Goal: Information Seeking & Learning: Learn about a topic

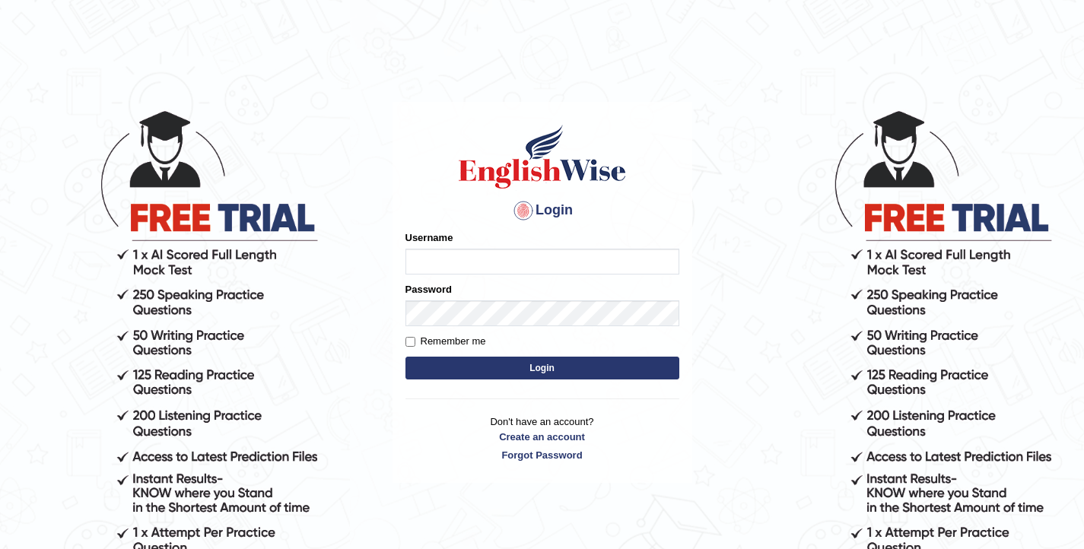
type input "elhamdavoodi"
click at [506, 367] on button "Login" at bounding box center [542, 368] width 274 height 23
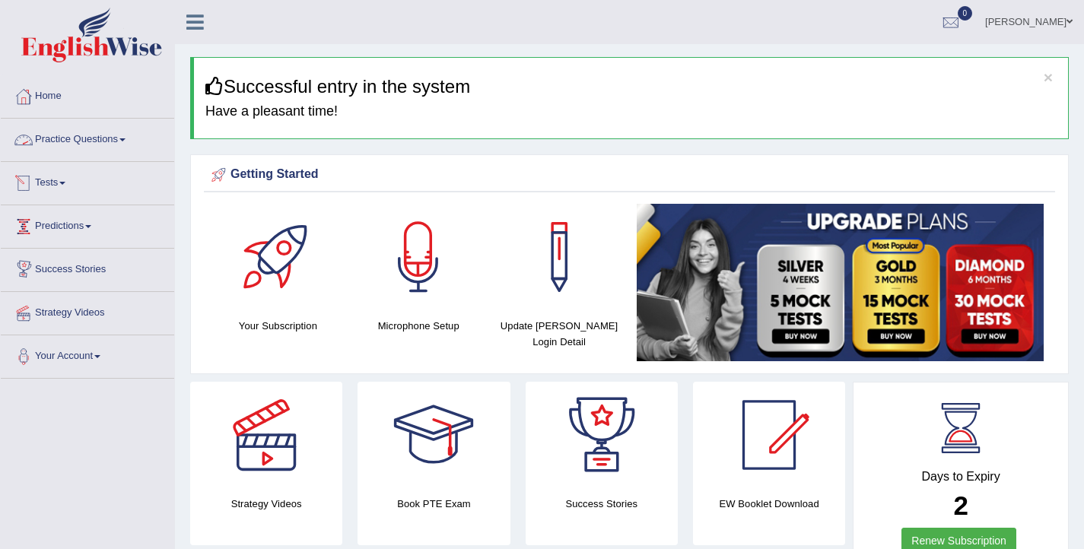
click at [62, 138] on link "Practice Questions" at bounding box center [87, 138] width 173 height 38
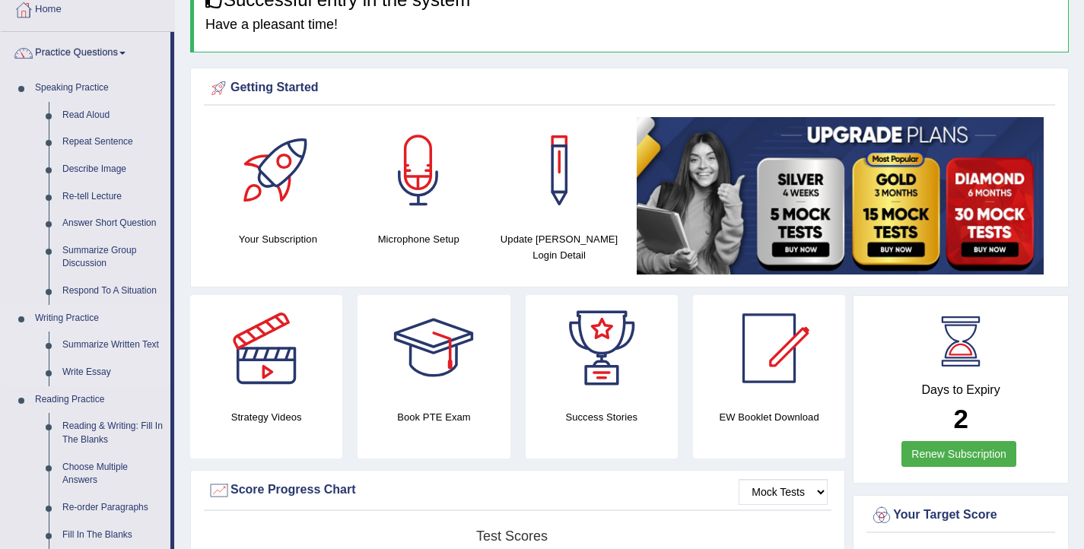
scroll to position [107, 0]
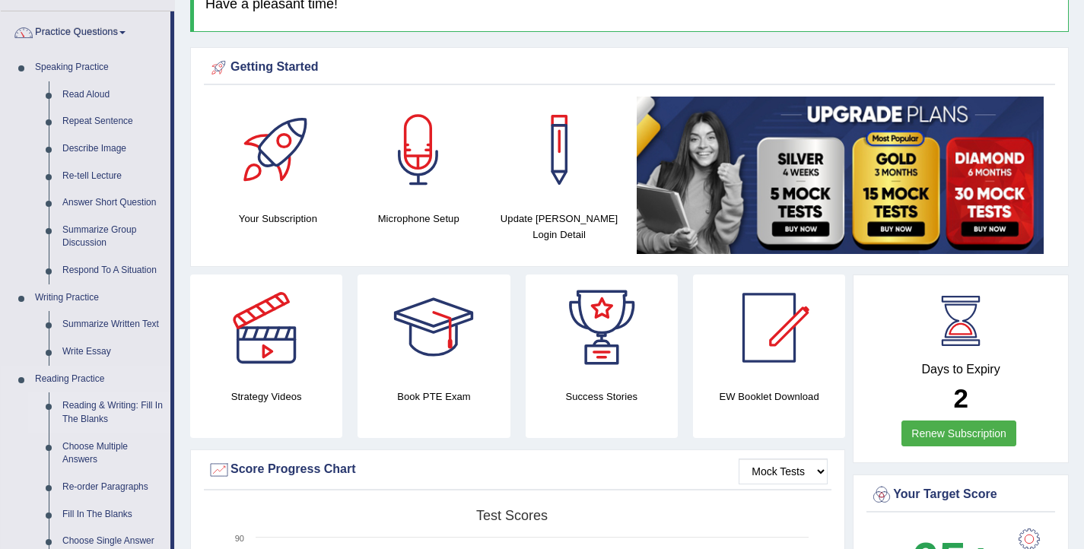
click at [113, 419] on link "Reading & Writing: Fill In The Blanks" at bounding box center [113, 412] width 115 height 40
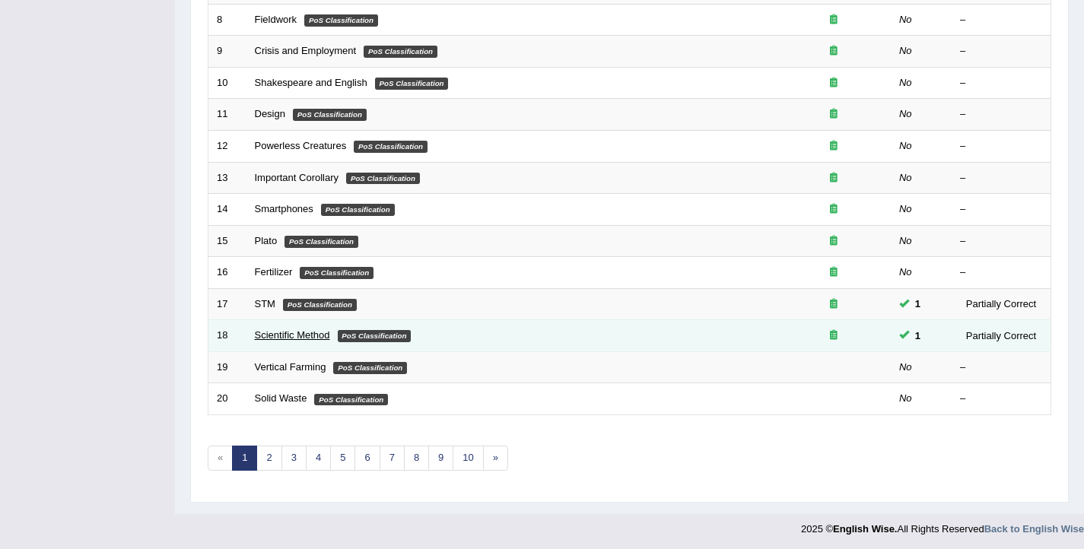
scroll to position [452, 0]
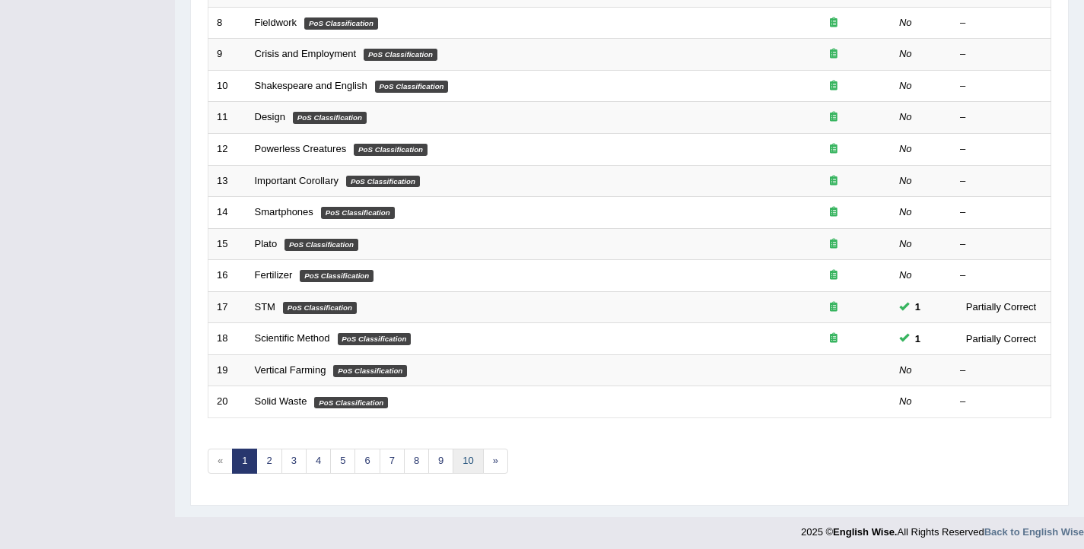
click at [460, 462] on link "10" at bounding box center [467, 461] width 30 height 25
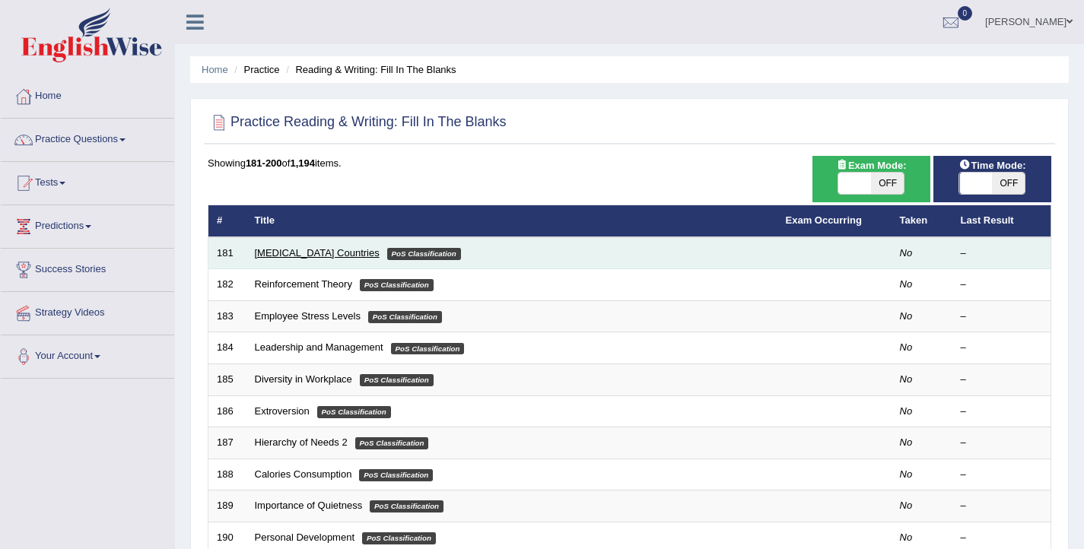
click at [276, 256] on link "Low-income Countries" at bounding box center [317, 252] width 125 height 11
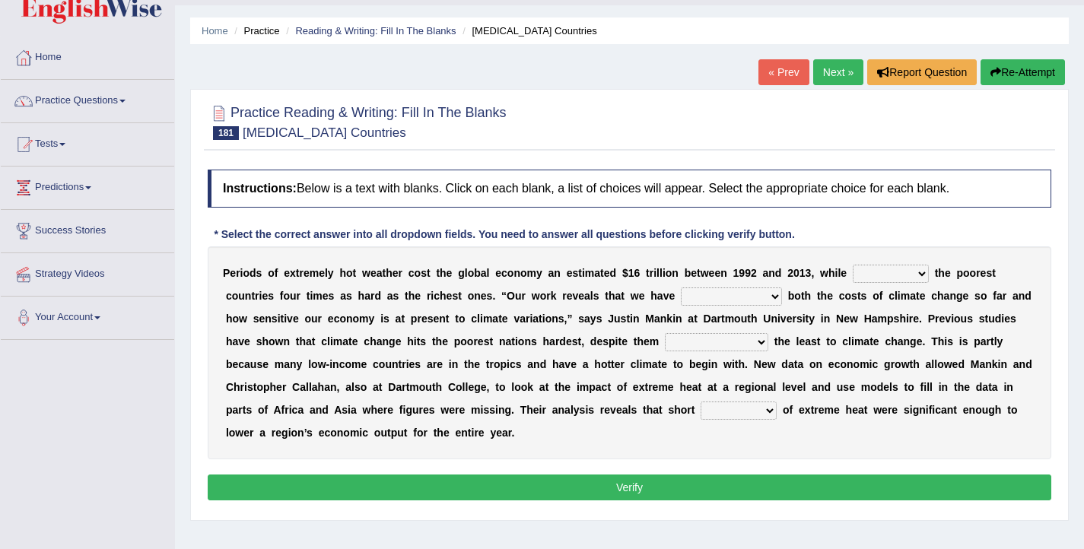
scroll to position [51, 0]
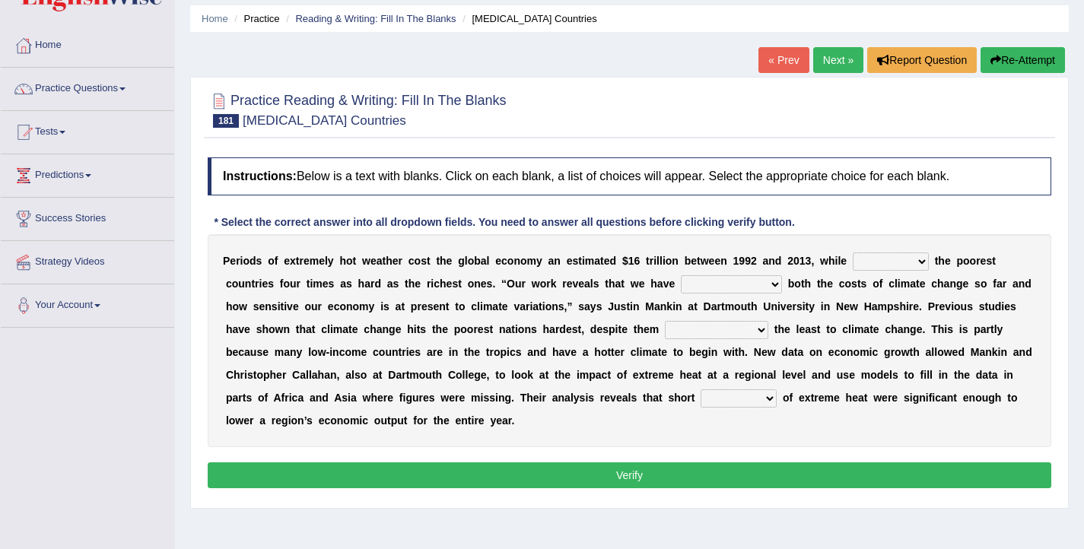
click at [885, 264] on select "defeated hitting hit defeating" at bounding box center [890, 261] width 76 height 18
select select "hitting"
click at [853, 252] on select "defeated hitting hit defeating" at bounding box center [890, 261] width 76 height 18
click at [734, 282] on select "underutilized underpinned underestimated underexposed" at bounding box center [731, 284] width 101 height 18
click at [681, 275] on select "underutilized underpinned underestimated underexposed" at bounding box center [731, 284] width 101 height 18
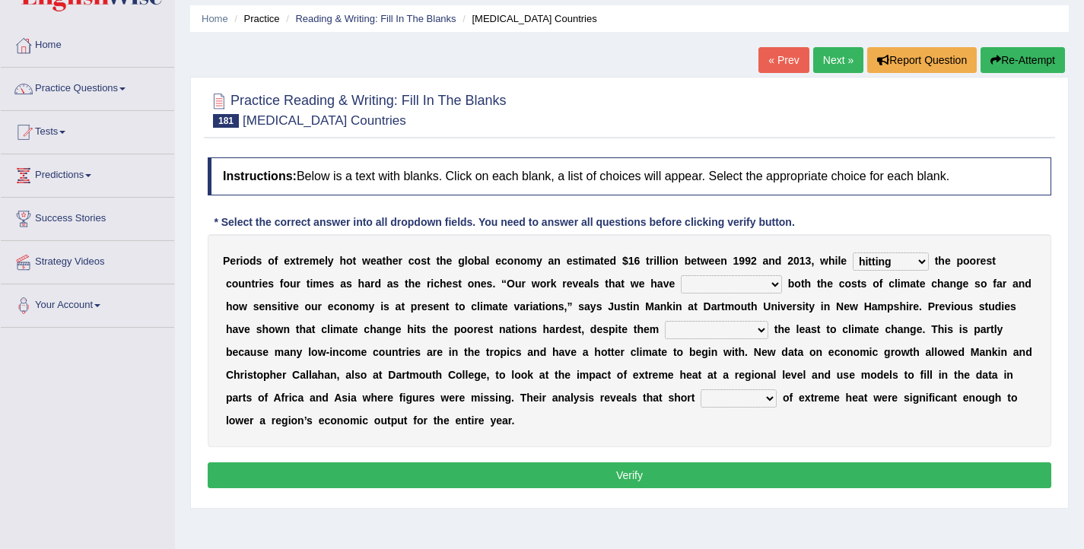
click at [696, 277] on select "underutilized underpinned underestimated underexposed" at bounding box center [731, 284] width 101 height 18
click at [716, 281] on select "underutilized underpinned underestimated underexposed" at bounding box center [731, 284] width 101 height 18
select select "underestimated"
click at [681, 275] on select "underutilized underpinned underestimated underexposed" at bounding box center [731, 284] width 101 height 18
click at [676, 328] on select "contributing permeating computing accommodating" at bounding box center [716, 330] width 103 height 18
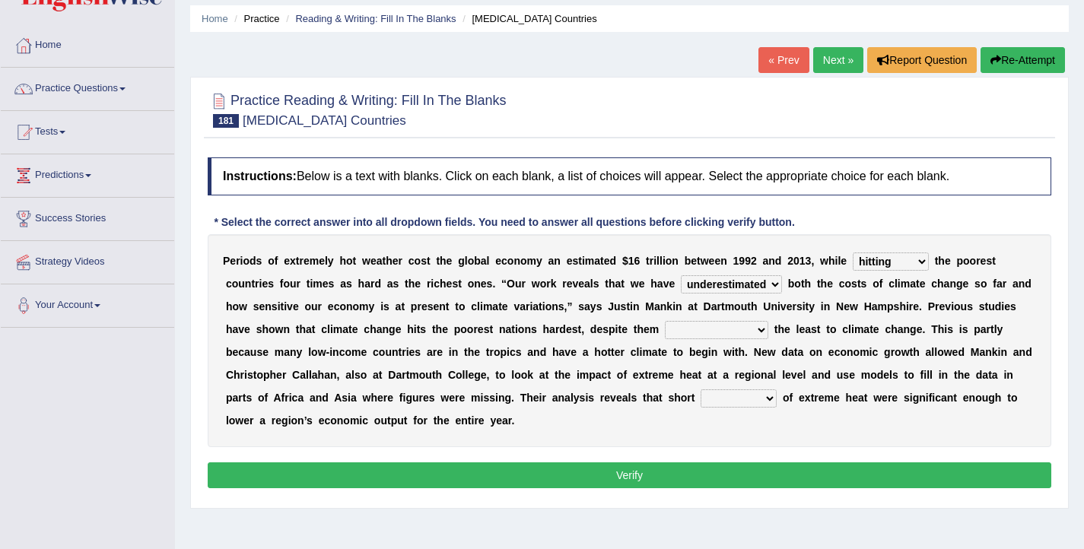
select select "contributing"
click at [665, 321] on select "contributing permeating computing accommodating" at bounding box center [716, 330] width 103 height 18
click at [743, 399] on select "spells effects lacks qualities" at bounding box center [738, 398] width 76 height 18
select select "effects"
click at [713, 389] on select "spells effects lacks qualities" at bounding box center [738, 398] width 76 height 18
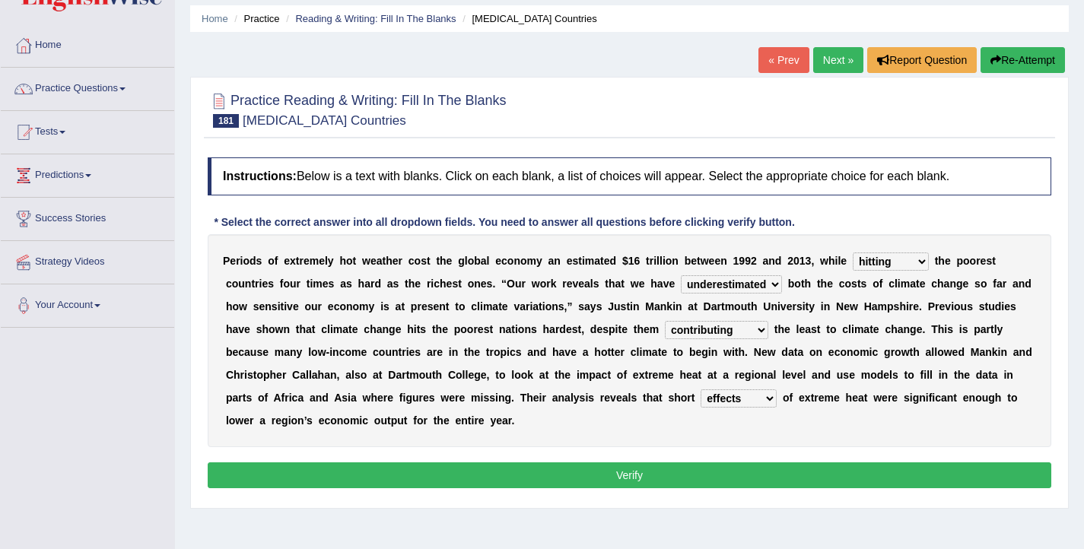
click at [732, 479] on button "Verify" at bounding box center [629, 475] width 843 height 26
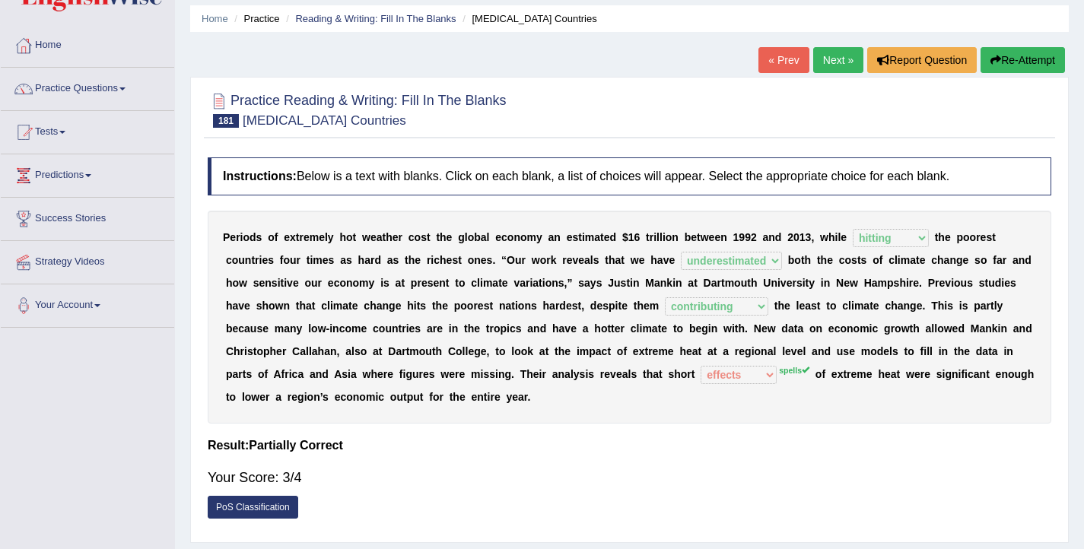
click at [826, 57] on link "Next »" at bounding box center [838, 60] width 50 height 26
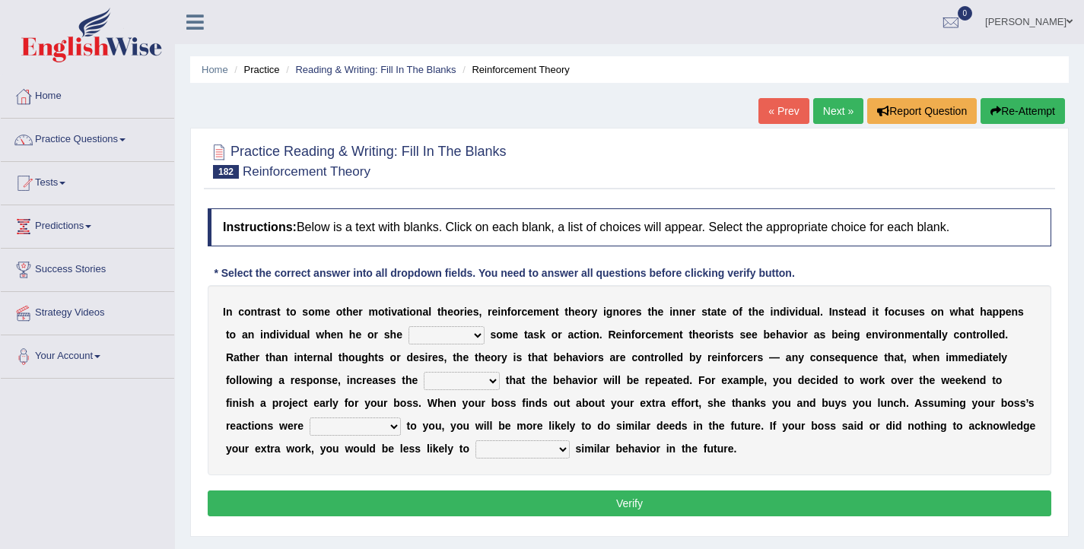
click at [455, 338] on select "reforms conforms confirms performs" at bounding box center [446, 335] width 76 height 18
select select "performs"
click at [408, 326] on select "reforms conforms confirms performs" at bounding box center [446, 335] width 76 height 18
click at [459, 381] on select "tendency potency probability capability" at bounding box center [462, 381] width 76 height 18
select select "probability"
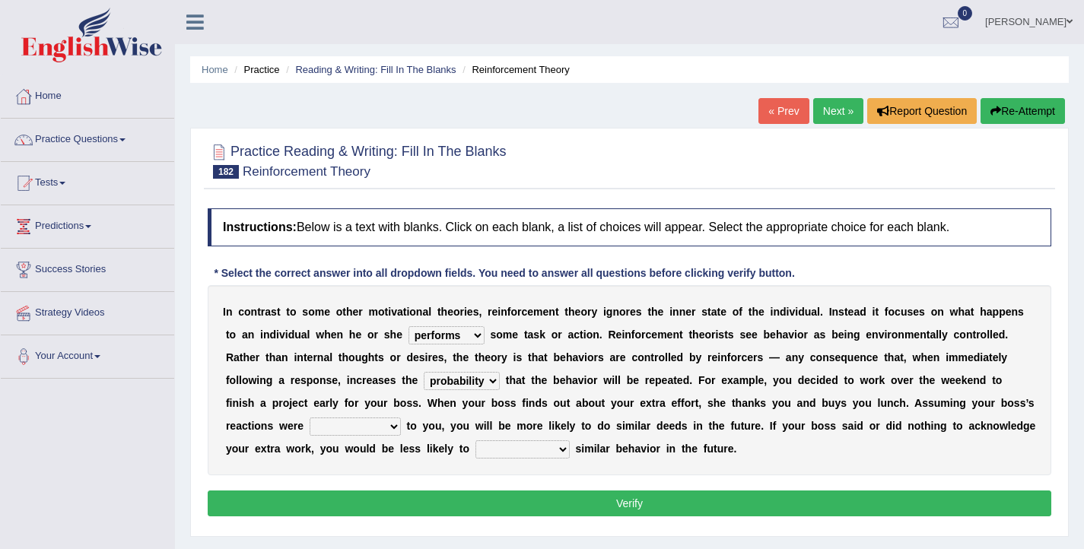
click at [424, 372] on select "tendency potency probability capability" at bounding box center [462, 381] width 76 height 18
click at [318, 427] on select "comparable favorable reliable incomparable" at bounding box center [354, 426] width 91 height 18
select select "favorable"
click at [309, 417] on select "comparable favorable reliable incomparable" at bounding box center [354, 426] width 91 height 18
click at [502, 448] on select "galvanize legislate commemorate demonstrate" at bounding box center [522, 449] width 94 height 18
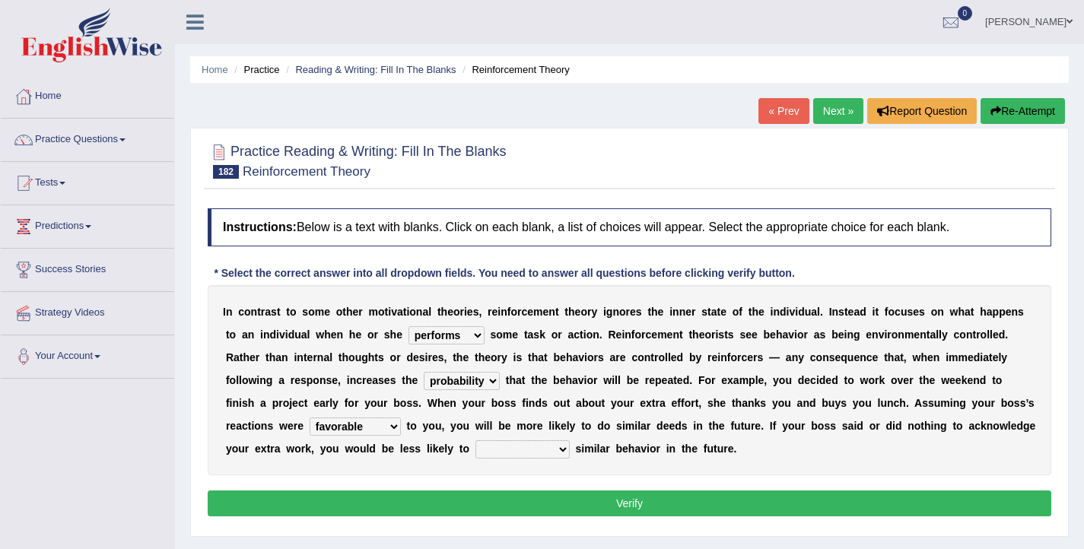
select select "demonstrate"
click at [475, 440] on select "galvanize legislate commemorate demonstrate" at bounding box center [522, 449] width 94 height 18
click at [531, 502] on button "Verify" at bounding box center [629, 503] width 843 height 26
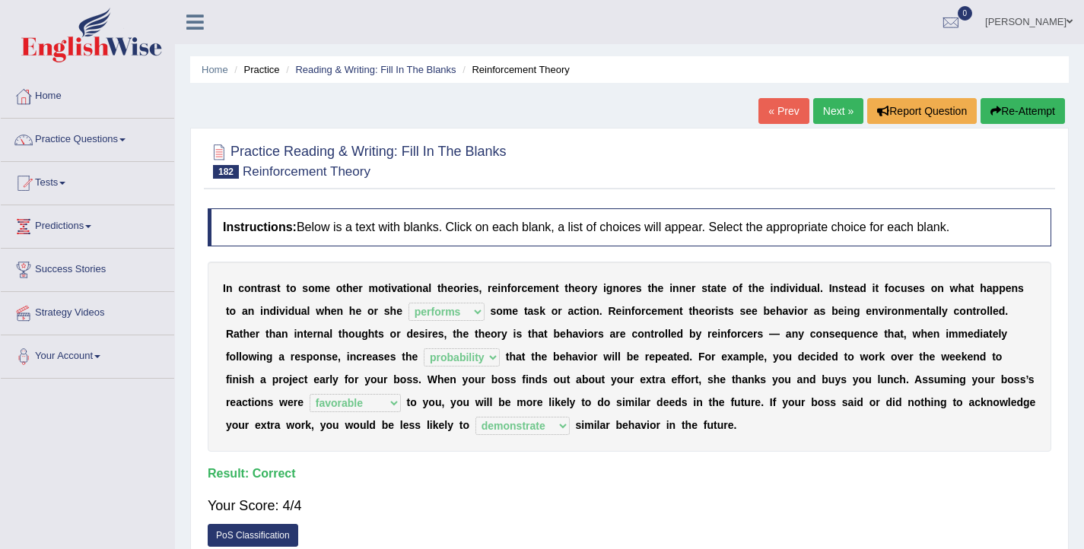
click at [828, 109] on link "Next »" at bounding box center [838, 111] width 50 height 26
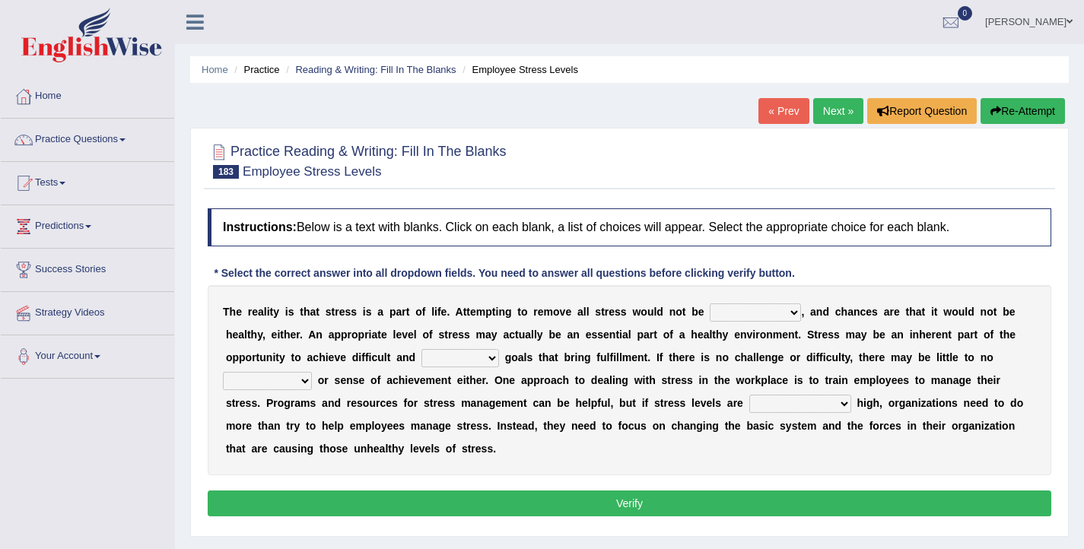
click at [775, 319] on select "characteristic realistic scholastic futuristic" at bounding box center [754, 312] width 91 height 18
select select "realistic"
click at [709, 303] on select "characteristic realistic scholastic futuristic" at bounding box center [754, 312] width 91 height 18
click at [433, 357] on select "worthwhile otherwhile redundant complied" at bounding box center [460, 358] width 78 height 18
select select "worthwhile"
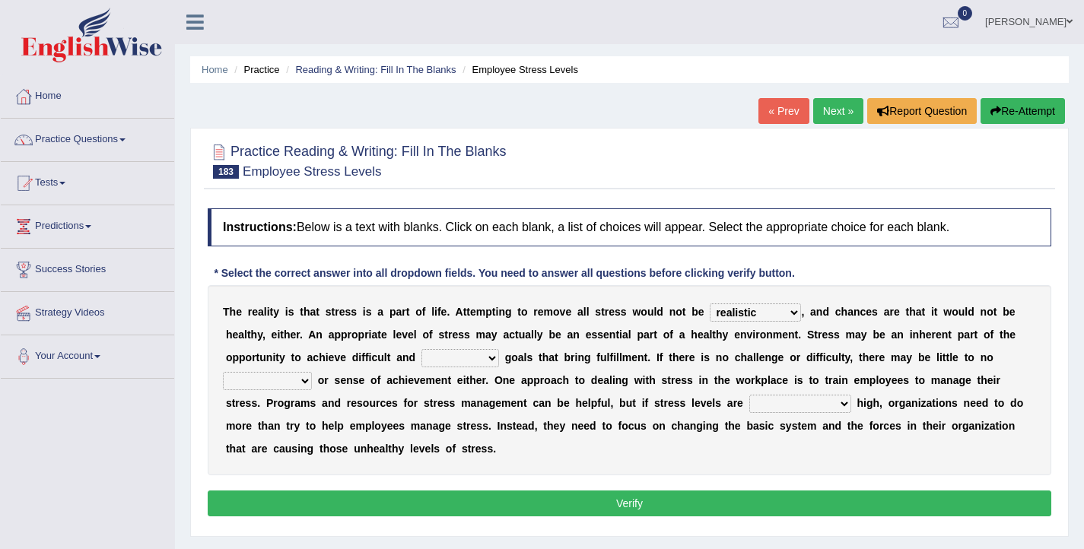
click at [421, 349] on select "worthwhile otherwhile redundant complied" at bounding box center [460, 358] width 78 height 18
click at [262, 384] on select "introspection satisfaction confection recollection" at bounding box center [267, 381] width 89 height 18
select select "satisfaction"
click at [223, 372] on select "introspection satisfaction confection recollection" at bounding box center [267, 381] width 89 height 18
click at [792, 405] on select "unreasonably psychologically necessarily intermediately" at bounding box center [800, 404] width 102 height 18
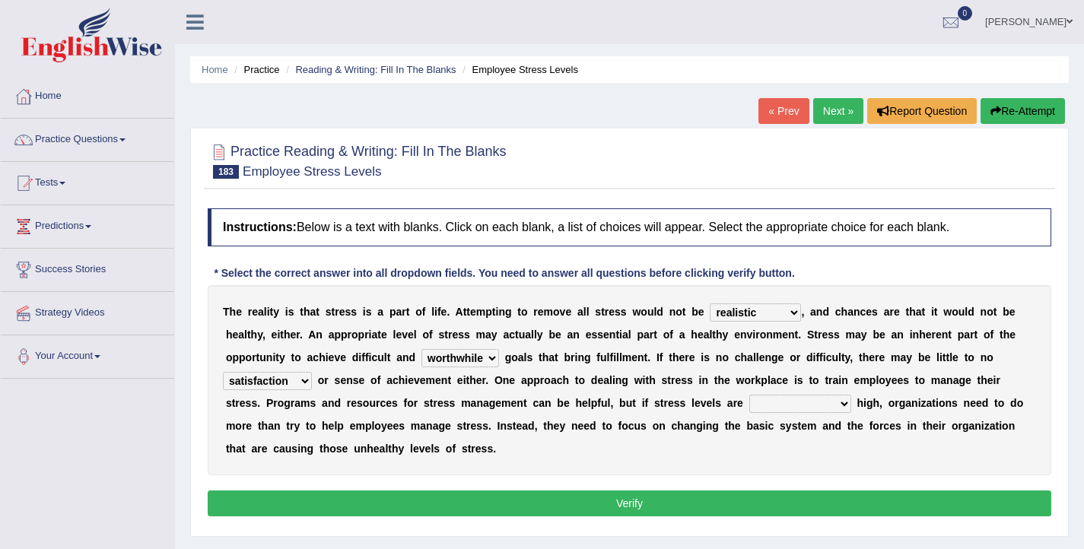
select select "psychologically"
click at [749, 395] on select "unreasonably psychologically necessarily intermediately" at bounding box center [800, 404] width 102 height 18
click at [765, 507] on button "Verify" at bounding box center [629, 503] width 843 height 26
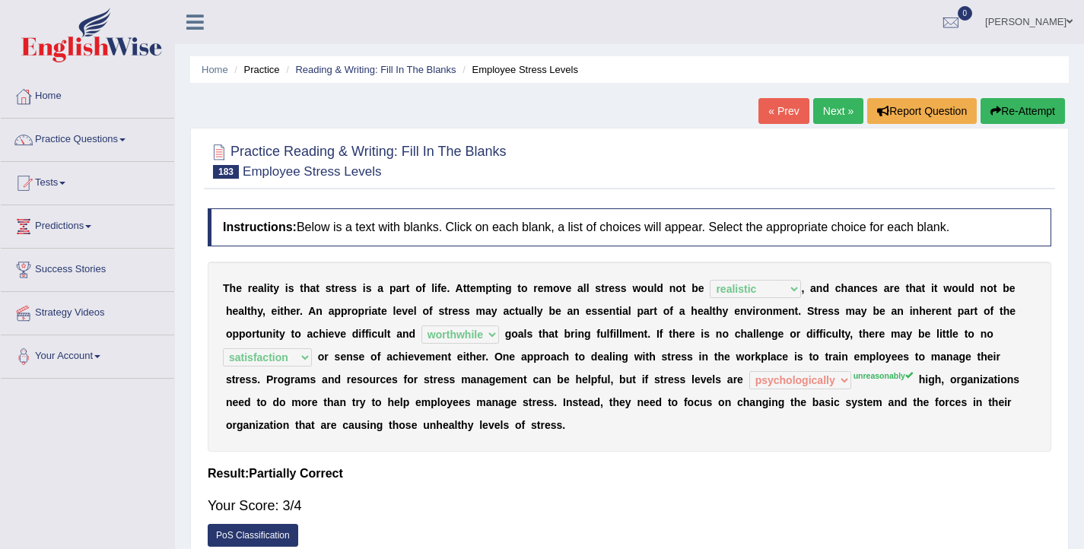
click at [820, 114] on link "Next »" at bounding box center [838, 111] width 50 height 26
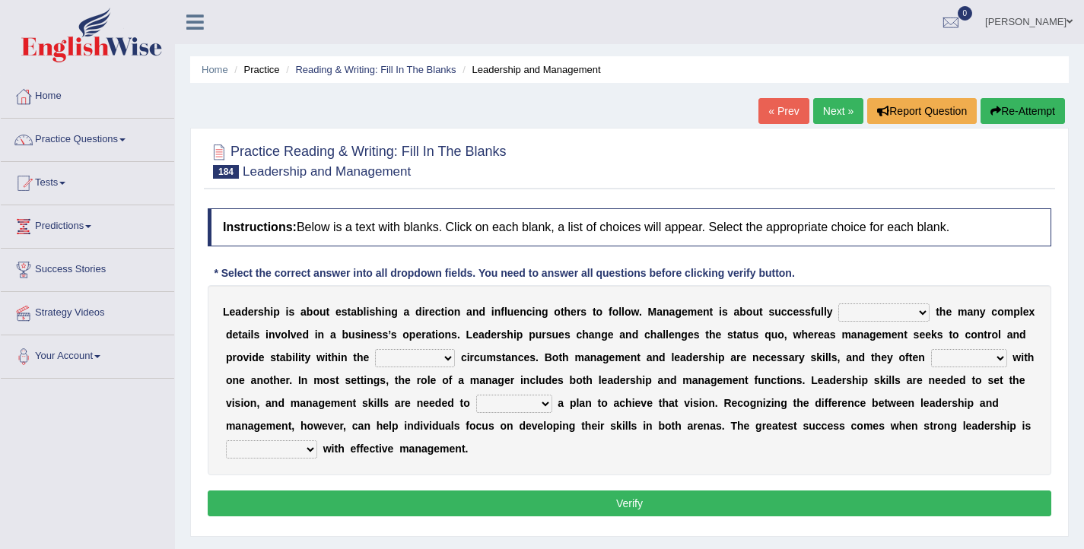
click at [860, 316] on select "Inspiring admiring depicting administering" at bounding box center [883, 312] width 91 height 18
select select "administering"
click at [838, 303] on select "Inspiring admiring depicting administering" at bounding box center [883, 312] width 91 height 18
click at [405, 354] on select "mentioning monitoring uninspiring existing" at bounding box center [415, 358] width 80 height 18
select select "existing"
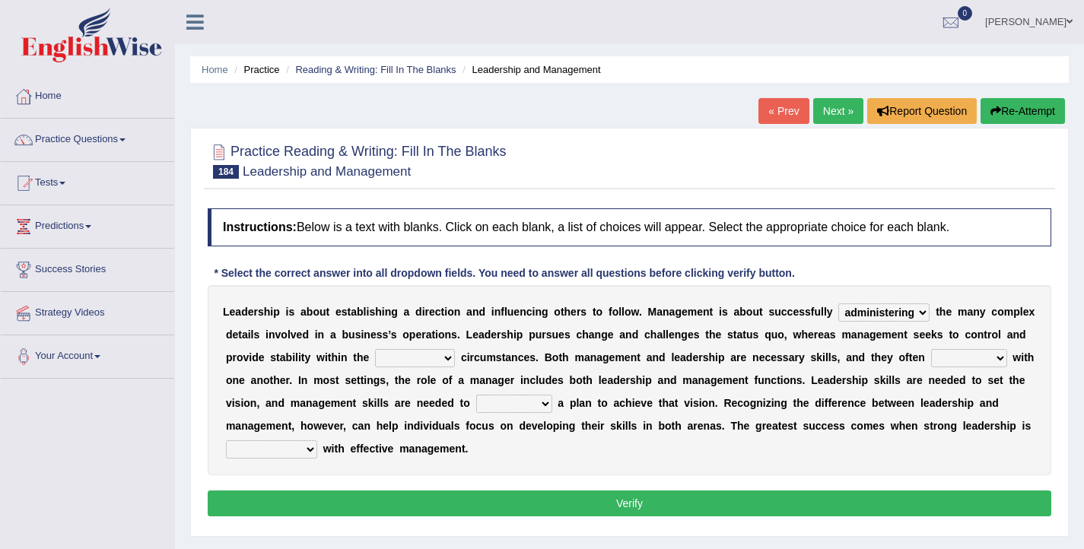
click at [375, 349] on select "mentioning monitoring uninspiring existing" at bounding box center [415, 358] width 80 height 18
click at [945, 357] on select "vitalize overlap reverb resurrect" at bounding box center [969, 358] width 76 height 18
select select "overlap"
click at [931, 349] on select "vitalize overlap reverb resurrect" at bounding box center [969, 358] width 76 height 18
click at [493, 405] on select "validate antedate reimburse implement" at bounding box center [514, 404] width 76 height 18
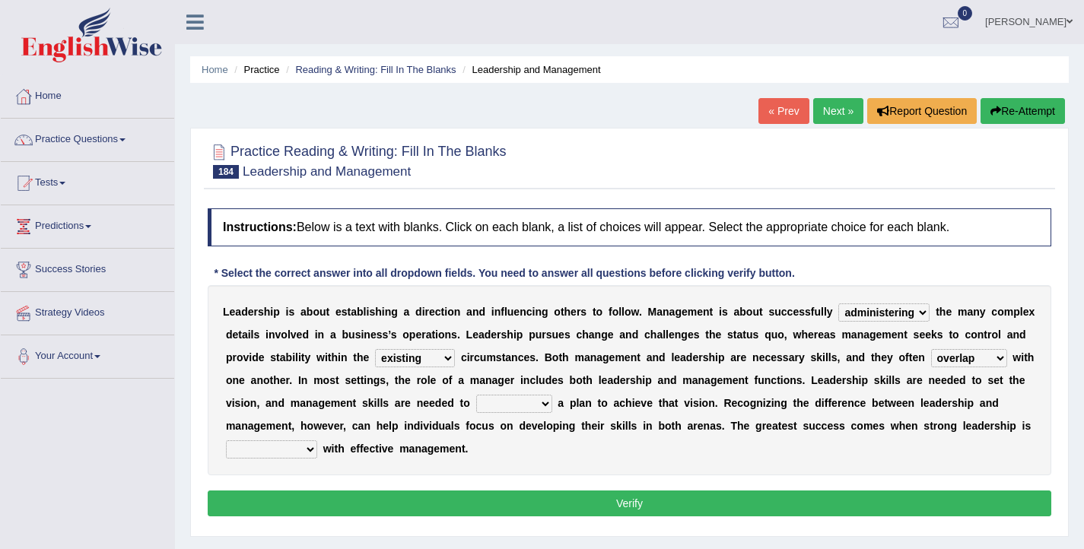
select select "implement"
click at [476, 395] on select "validate antedate reimburse implement" at bounding box center [514, 404] width 76 height 18
click at [286, 449] on select "paired impoverished impaired polished" at bounding box center [271, 449] width 91 height 18
select select "paired"
click at [226, 440] on select "paired impoverished impaired polished" at bounding box center [271, 449] width 91 height 18
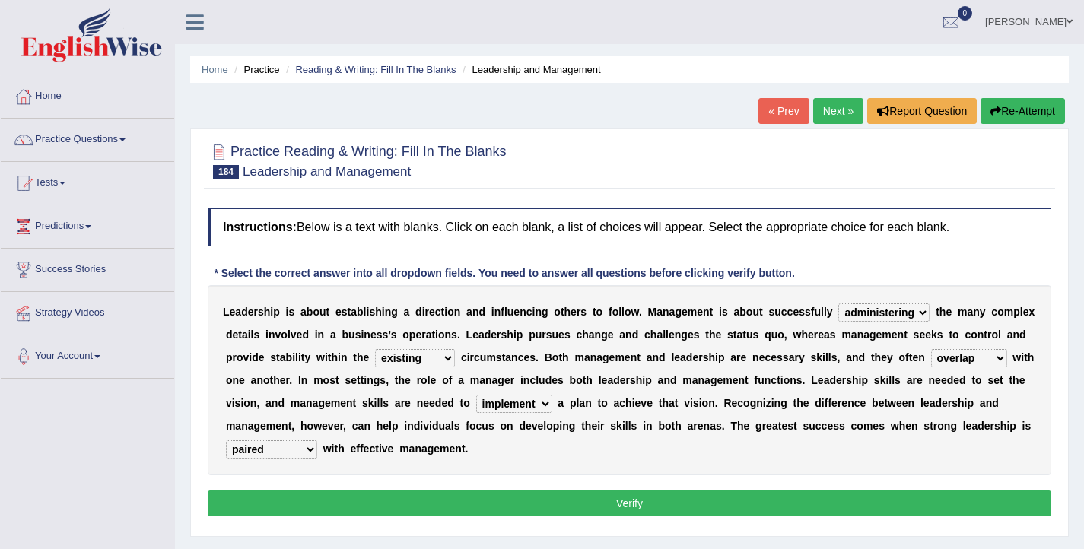
click at [423, 508] on button "Verify" at bounding box center [629, 503] width 843 height 26
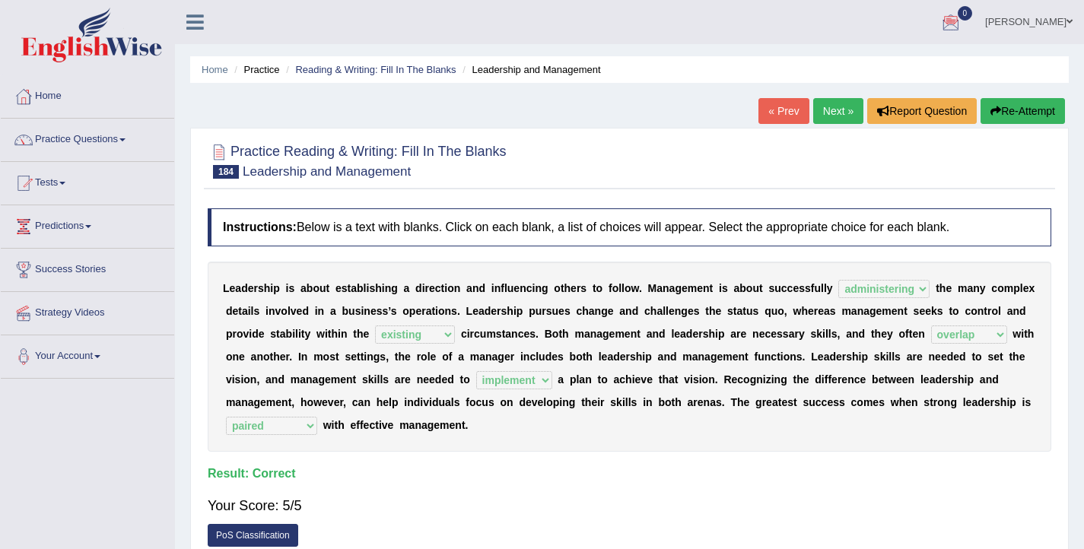
click at [824, 106] on link "Next »" at bounding box center [838, 111] width 50 height 26
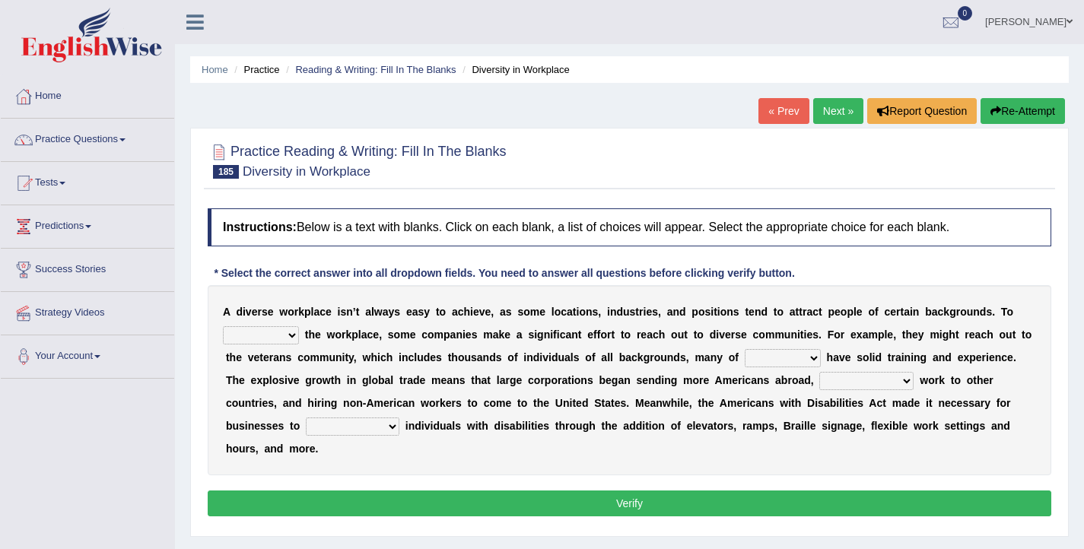
click at [269, 338] on select "intensify solidify simplify diversify" at bounding box center [261, 335] width 76 height 18
select select "diversify"
click at [223, 326] on select "intensify solidify simplify diversify" at bounding box center [261, 335] width 76 height 18
click at [763, 359] on select "which them whom who" at bounding box center [782, 358] width 76 height 18
select select "whom"
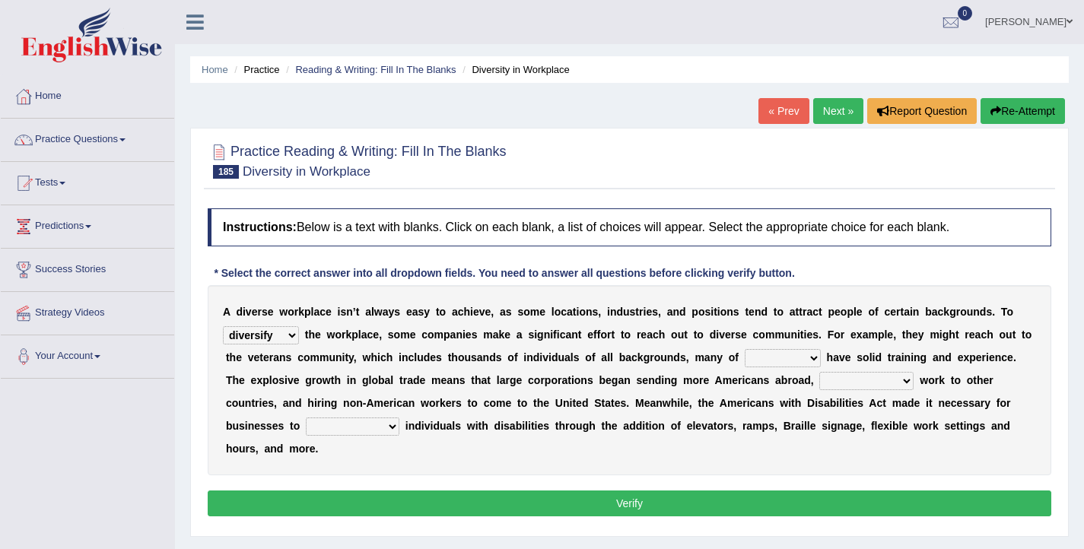
click at [744, 349] on select "which them whom who" at bounding box center [782, 358] width 76 height 18
click at [870, 388] on select "outnumbering outperforming outweighing outsourcing" at bounding box center [866, 381] width 94 height 18
select select "outsourcing"
click at [819, 372] on select "outnumbering outperforming outweighing outsourcing" at bounding box center [866, 381] width 94 height 18
click at [341, 425] on select "accommodate validate antedate reimburse" at bounding box center [353, 426] width 94 height 18
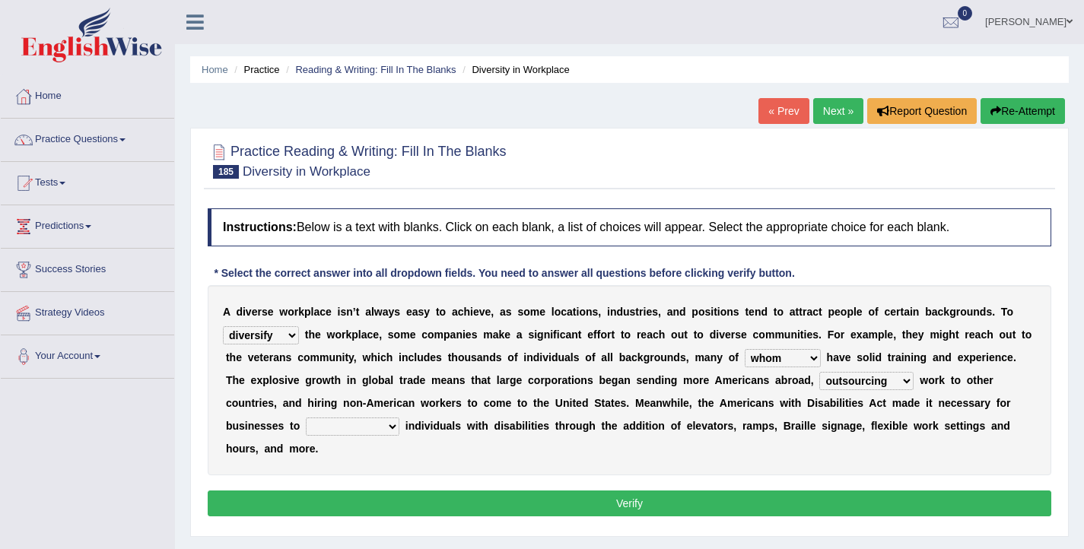
select select "validate"
click at [306, 417] on select "accommodate validate antedate reimburse" at bounding box center [353, 426] width 94 height 18
click at [500, 500] on button "Verify" at bounding box center [629, 503] width 843 height 26
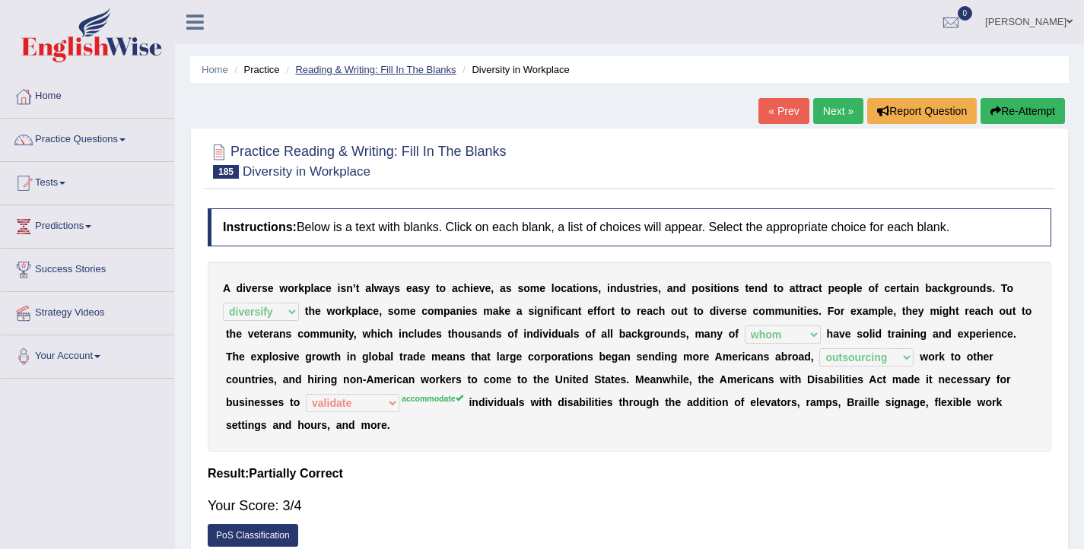
click at [347, 70] on link "Reading & Writing: Fill In The Blanks" at bounding box center [375, 69] width 160 height 11
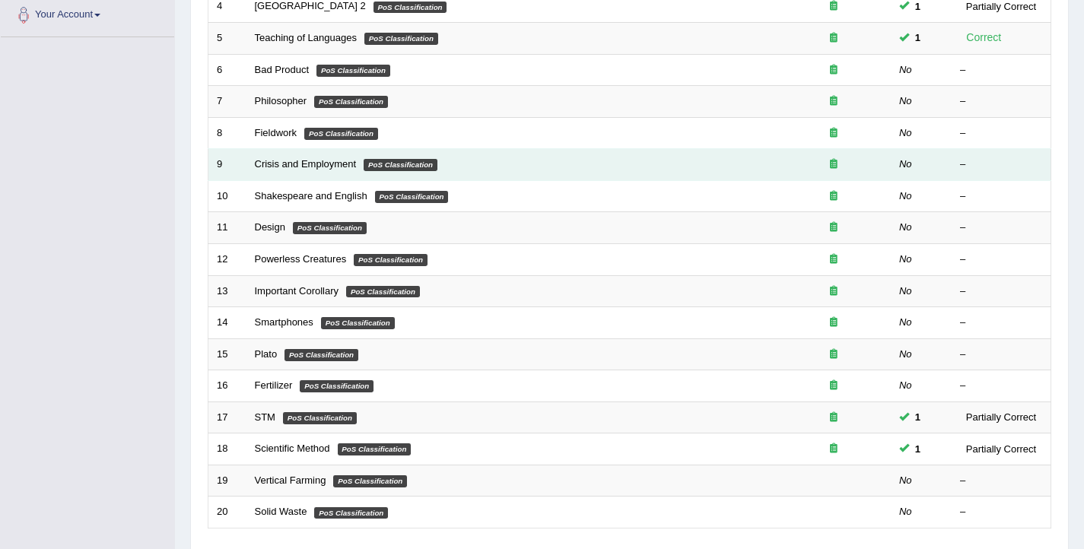
scroll to position [458, 0]
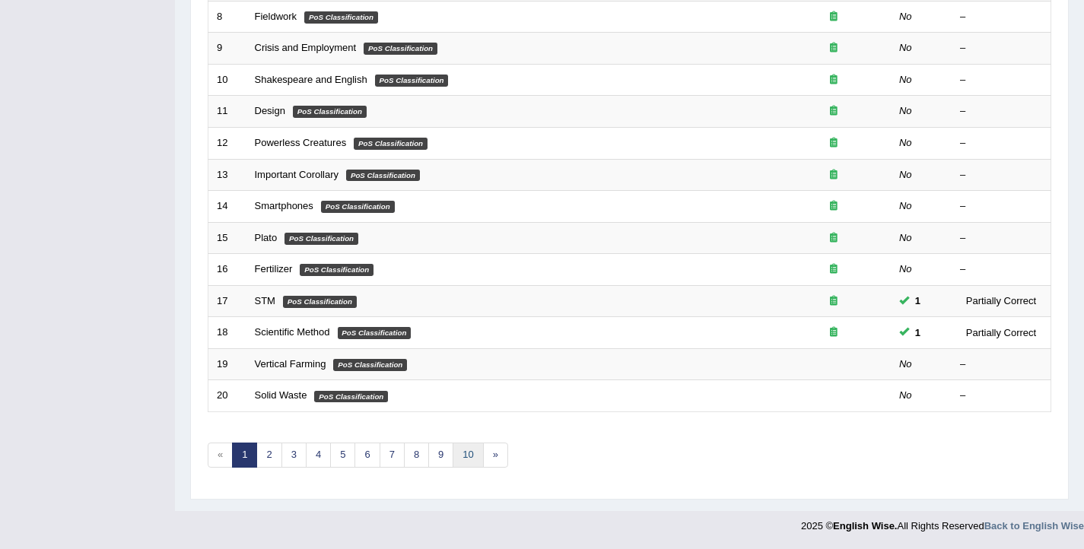
click at [477, 452] on link "10" at bounding box center [467, 455] width 30 height 25
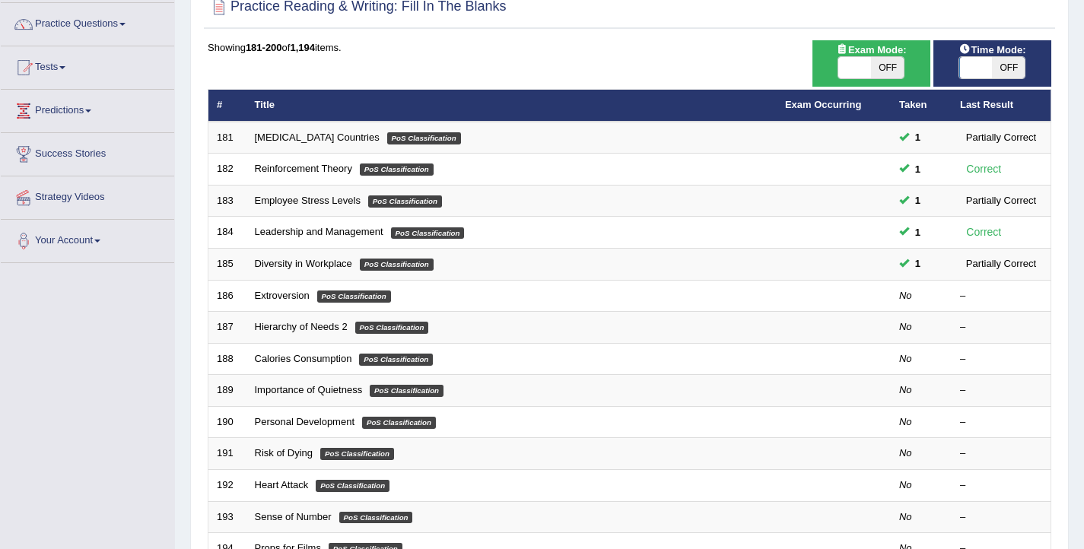
scroll to position [117, 0]
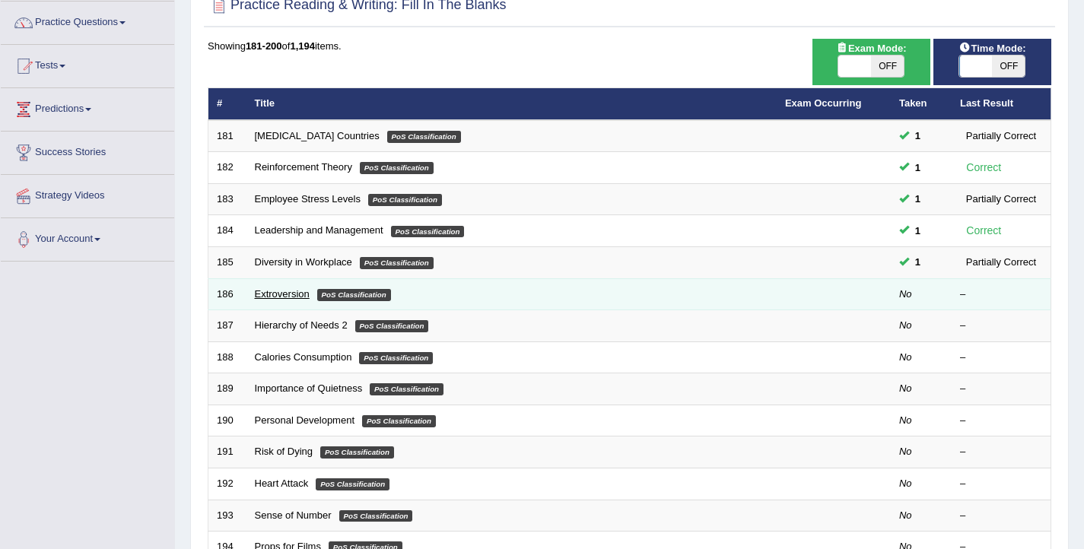
click at [271, 289] on link "Extroversion" at bounding box center [282, 293] width 55 height 11
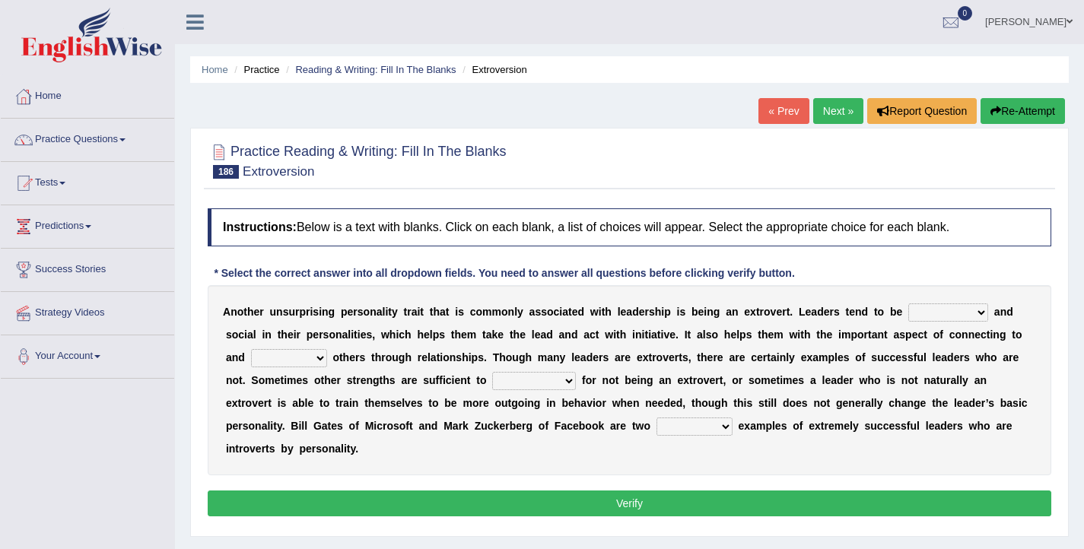
click at [941, 313] on select "ongoing outrageous outgoing forgoing" at bounding box center [948, 312] width 80 height 18
select select "outgoing"
click at [908, 303] on select "ongoing outrageous outgoing forgoing" at bounding box center [948, 312] width 80 height 18
click at [302, 355] on select "inspired respiring inspiring respired" at bounding box center [289, 358] width 76 height 18
select select "inspiring"
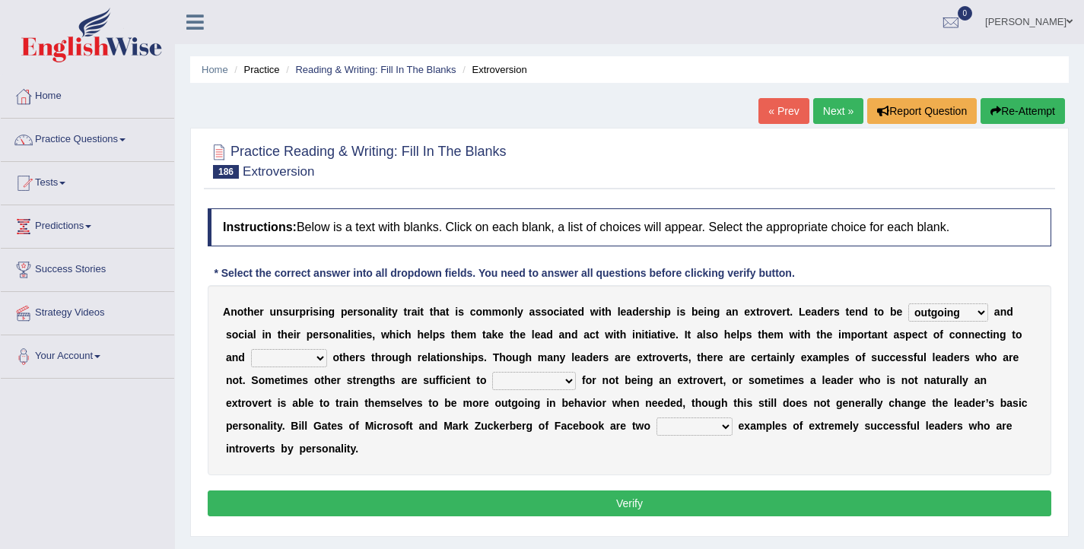
click at [251, 349] on select "inspired respiring inspiring respired" at bounding box center [289, 358] width 76 height 18
click at [519, 382] on select "compensate decorate navigate corporate" at bounding box center [534, 381] width 84 height 18
select select "compensate"
click at [492, 372] on select "compensate decorate navigate corporate" at bounding box center [534, 381] width 84 height 18
click at [697, 431] on select "potent pertinent prominent immanent" at bounding box center [694, 426] width 76 height 18
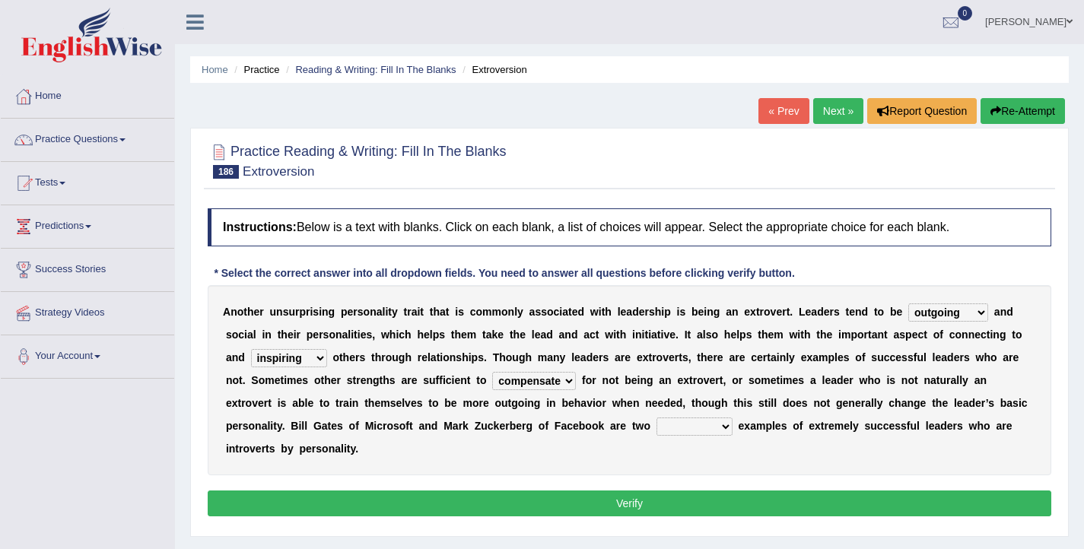
select select "prominent"
click at [658, 417] on select "potent pertinent prominent immanent" at bounding box center [694, 426] width 76 height 18
click at [703, 511] on button "Verify" at bounding box center [629, 503] width 843 height 26
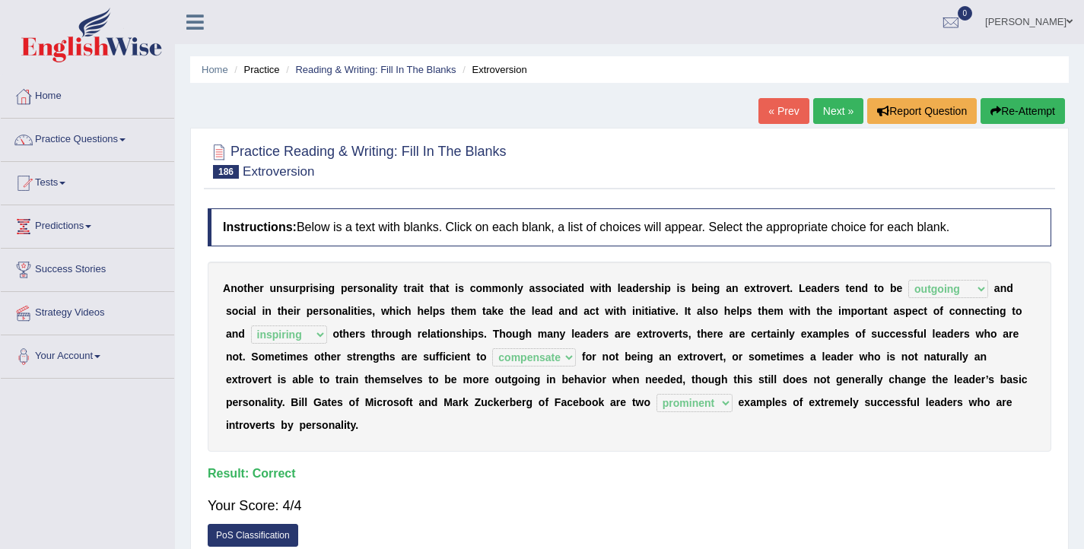
click at [833, 119] on link "Next »" at bounding box center [838, 111] width 50 height 26
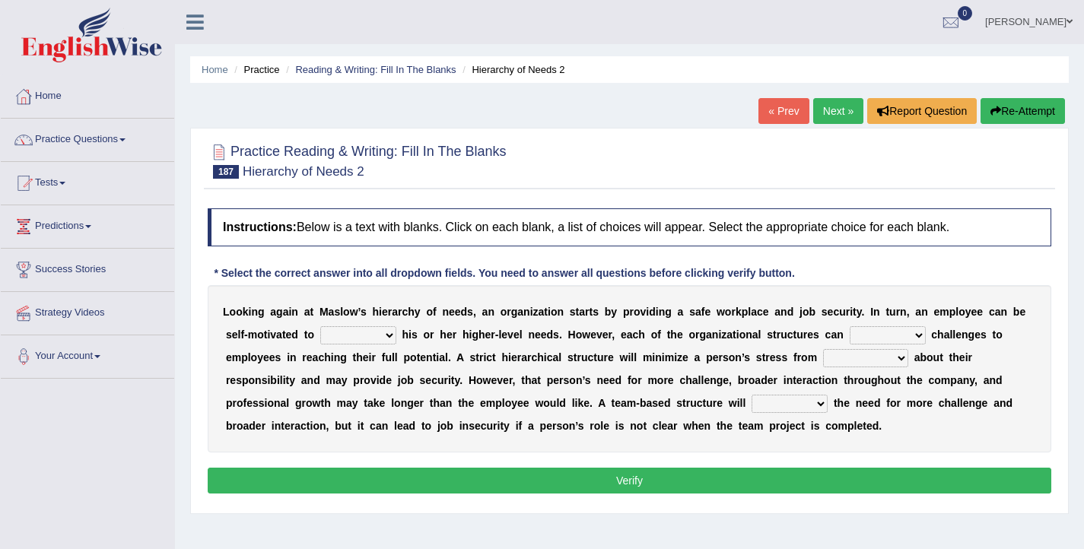
click at [370, 338] on select "fulfill refill relate revive" at bounding box center [358, 335] width 76 height 18
select select "fulfill"
click at [321, 326] on select "fulfill refill relate revive" at bounding box center [358, 335] width 76 height 18
click at [887, 336] on select "hose pose poise dose" at bounding box center [887, 335] width 76 height 18
select select "pose"
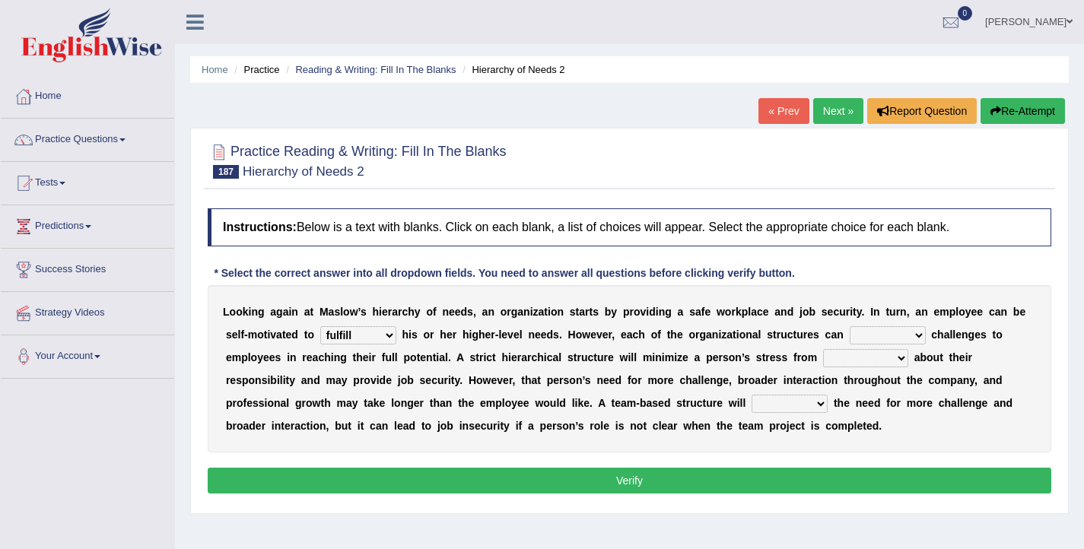
click at [849, 326] on select "hose pose poise dose" at bounding box center [887, 335] width 76 height 18
click at [859, 358] on select "ambiguity accessibility individuality punctuality" at bounding box center [865, 358] width 85 height 18
select select "ambiguity"
click at [823, 349] on select "ambiguity accessibility individuality punctuality" at bounding box center [865, 358] width 85 height 18
click at [760, 403] on select "compress confess depress address" at bounding box center [789, 404] width 76 height 18
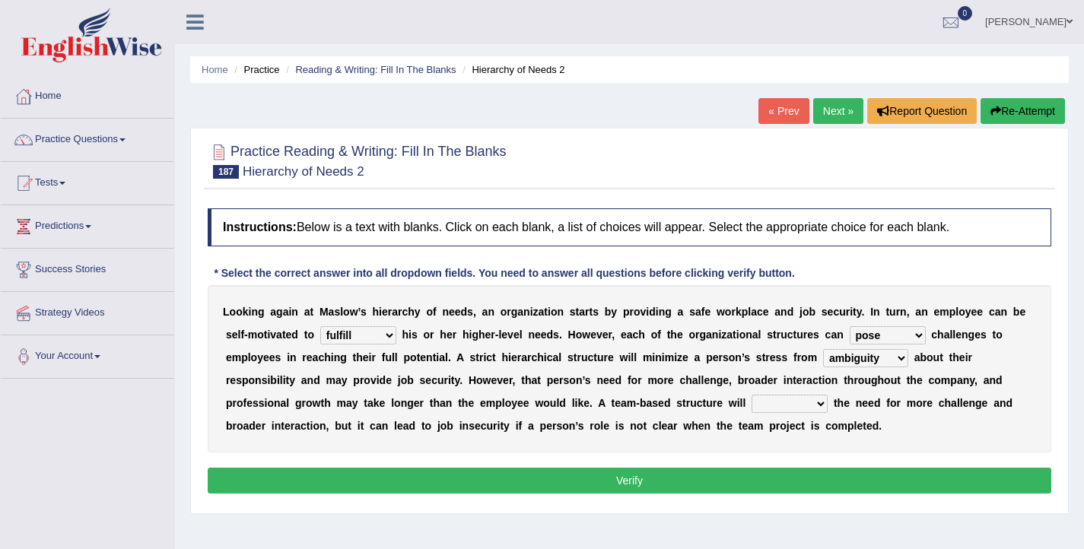
select select "address"
click at [753, 395] on select "compress confess depress address" at bounding box center [789, 404] width 76 height 18
click at [709, 478] on button "Verify" at bounding box center [629, 481] width 843 height 26
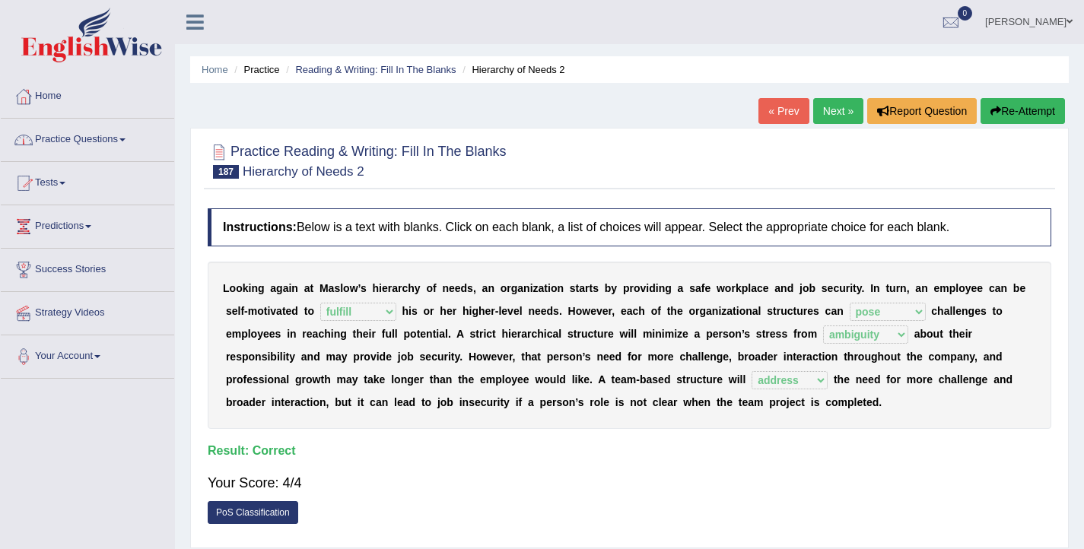
click at [830, 109] on link "Next »" at bounding box center [838, 111] width 50 height 26
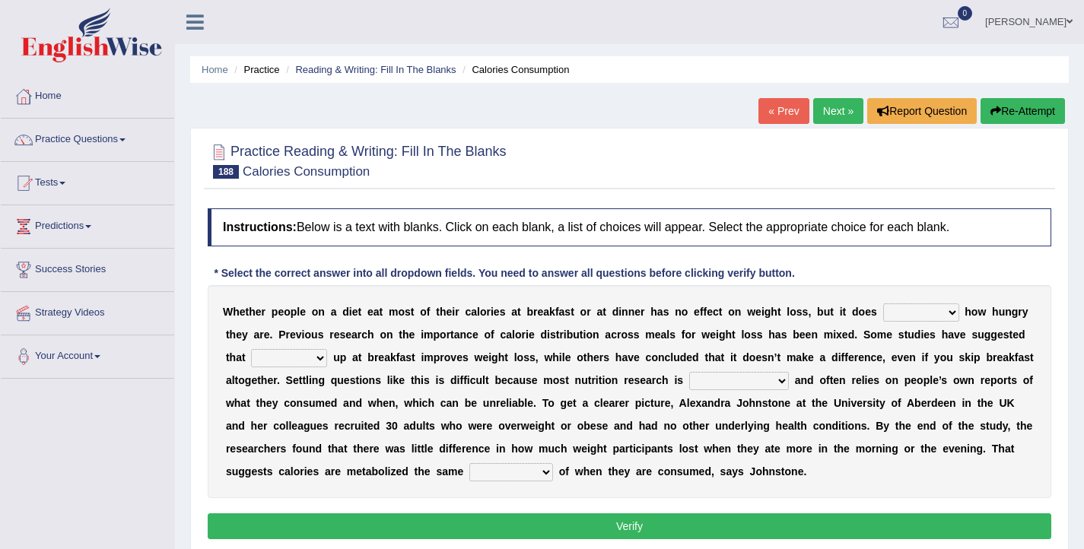
click at [920, 311] on select "affect defect effect collect" at bounding box center [921, 312] width 76 height 18
select select "affect"
click at [884, 303] on select "affect defect effect collect" at bounding box center [921, 312] width 76 height 18
click at [301, 360] on select "firing defiling filling compiling" at bounding box center [289, 358] width 76 height 18
select select "filling"
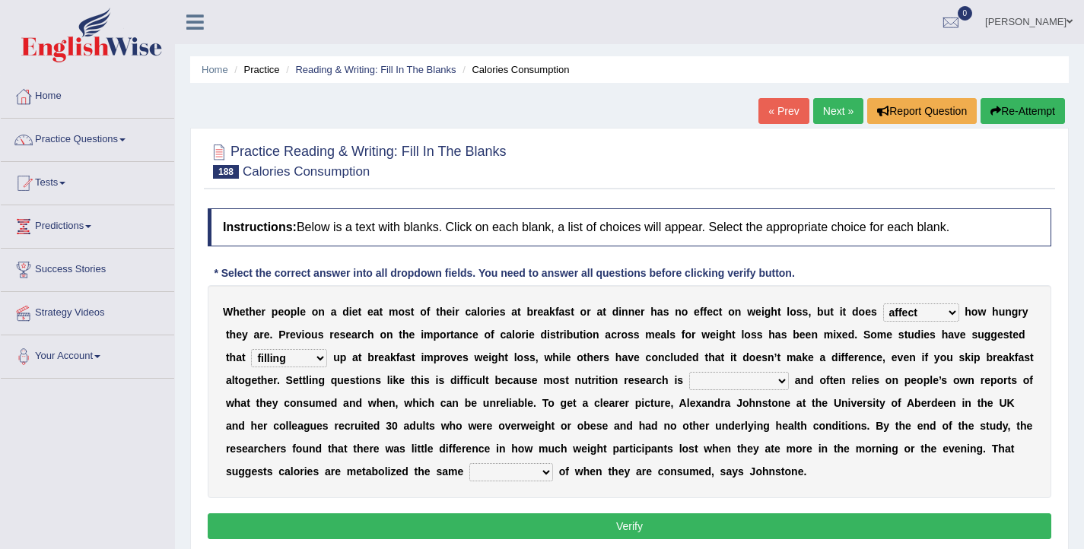
click at [251, 349] on select "firing defiling filling compiling" at bounding box center [289, 358] width 76 height 18
click at [726, 381] on select "conventional gravitational observational disproportional" at bounding box center [739, 381] width 100 height 18
select select "observational"
click at [689, 372] on select "conventional gravitational observational disproportional" at bounding box center [739, 381] width 100 height 18
click at [500, 475] on select "seedless priceless emotionless regardless" at bounding box center [511, 472] width 84 height 18
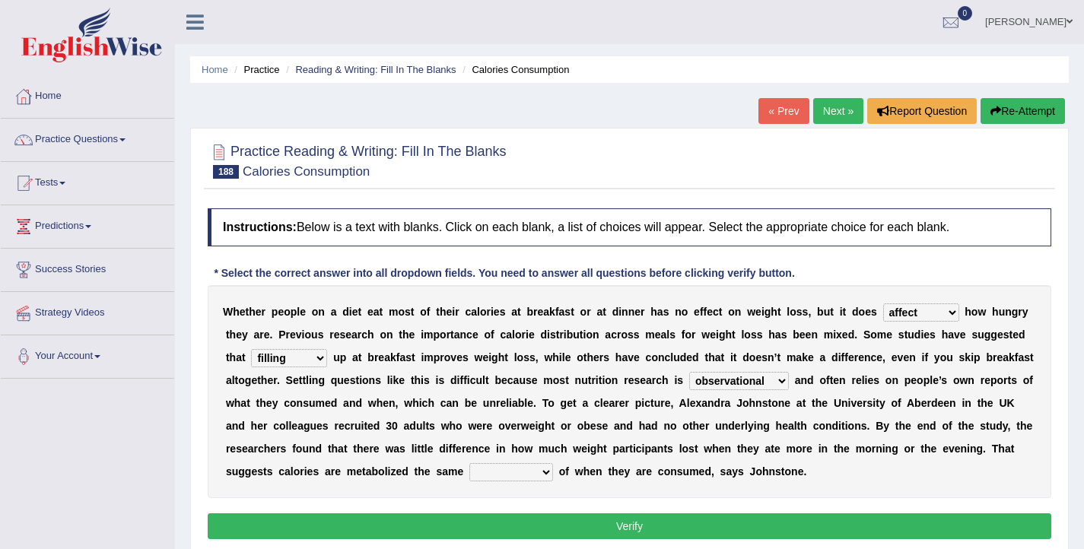
select select "regardless"
click at [470, 463] on select "seedless priceless emotionless regardless" at bounding box center [511, 472] width 84 height 18
click at [530, 528] on button "Verify" at bounding box center [629, 526] width 843 height 26
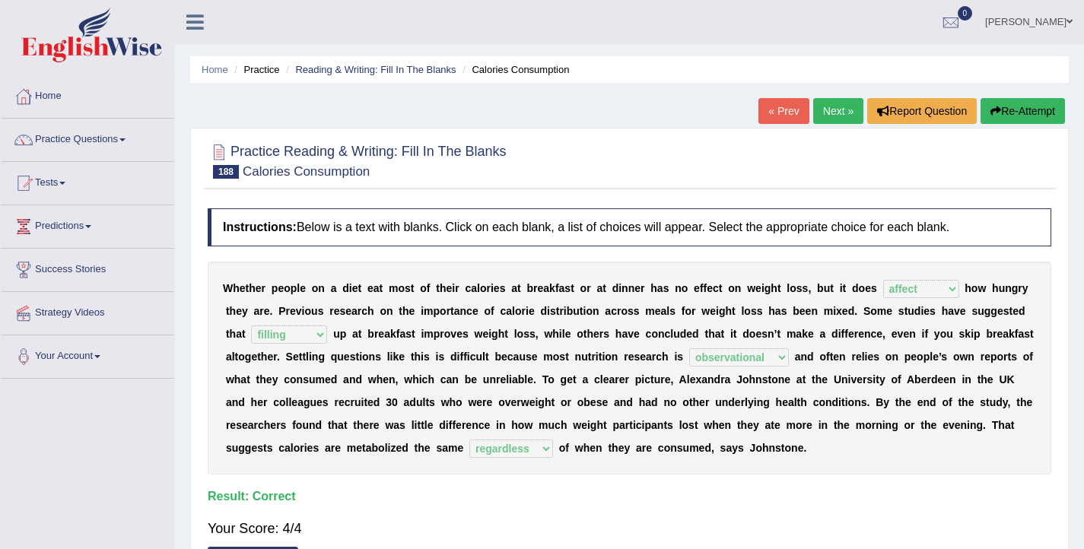
click at [842, 116] on link "Next »" at bounding box center [838, 111] width 50 height 26
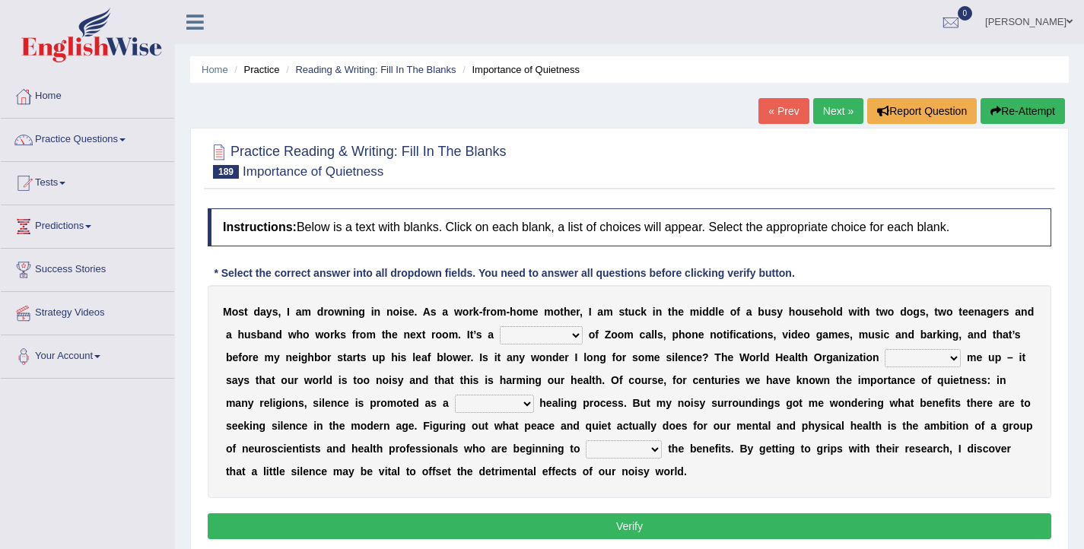
click at [570, 342] on select "euphony cacophony symphony monophony" at bounding box center [541, 335] width 83 height 18
select select "cacophony"
click at [524, 326] on select "euphony cacophony symphony monophony" at bounding box center [541, 335] width 83 height 18
click at [947, 358] on select "keeps packs carries backs" at bounding box center [922, 358] width 76 height 18
select select "backs"
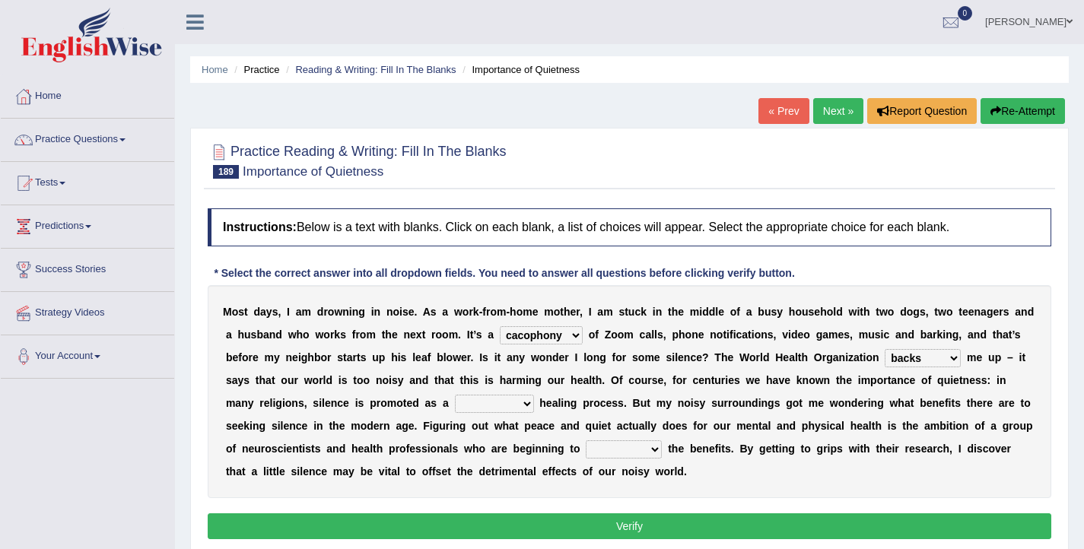
click at [915, 349] on select "keeps packs carries backs" at bounding box center [922, 358] width 76 height 18
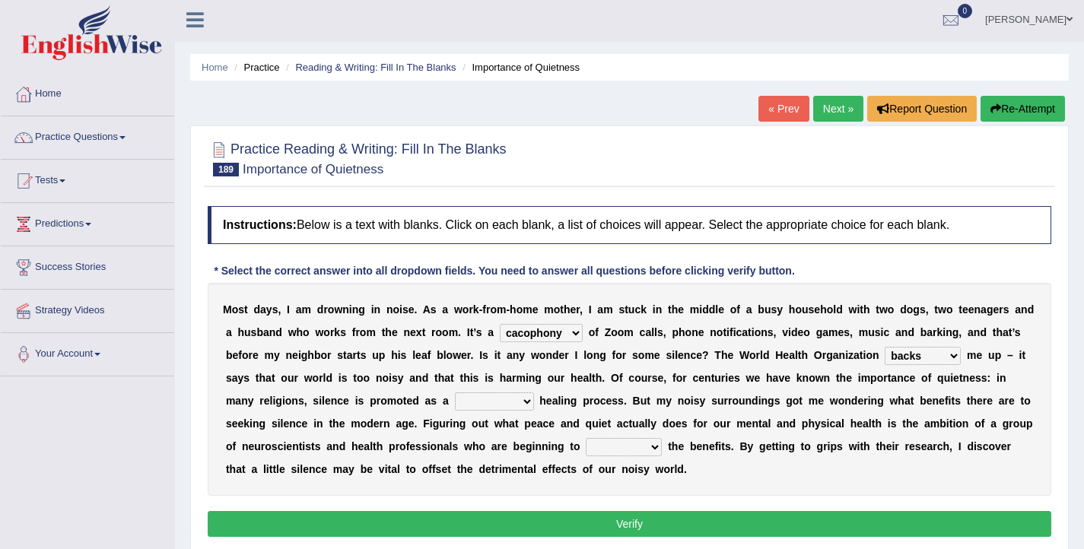
scroll to position [3, 0]
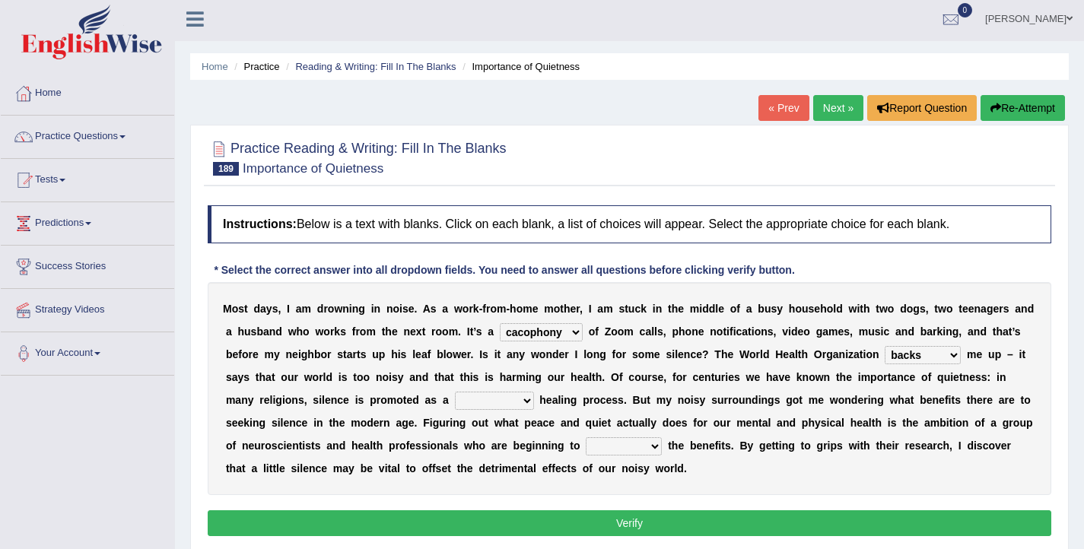
click at [501, 403] on select "vital functional celestial detrimental" at bounding box center [494, 401] width 79 height 18
select select "vital"
click at [455, 392] on select "vital functional celestial detrimental" at bounding box center [494, 401] width 79 height 18
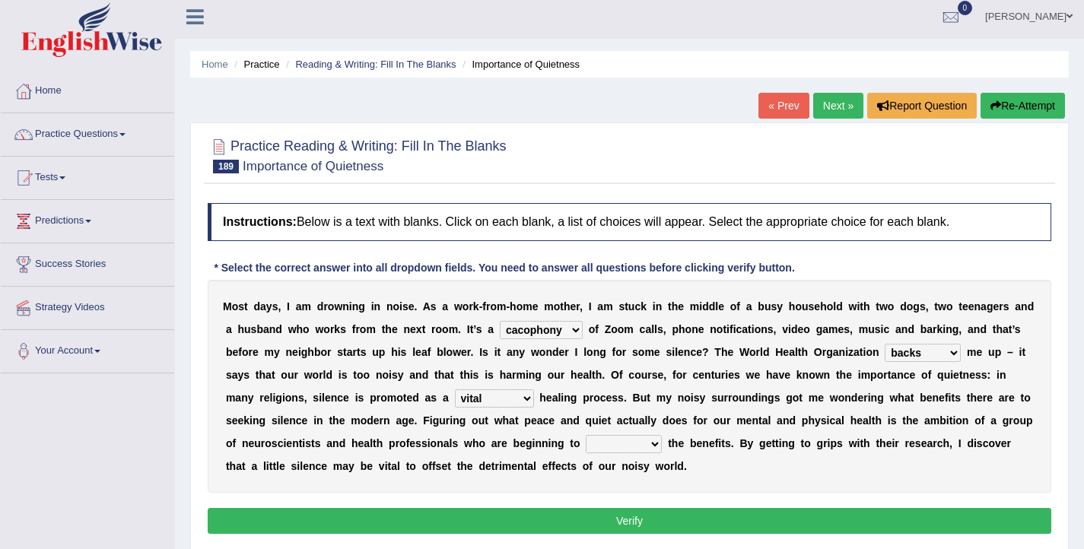
scroll to position [6, 0]
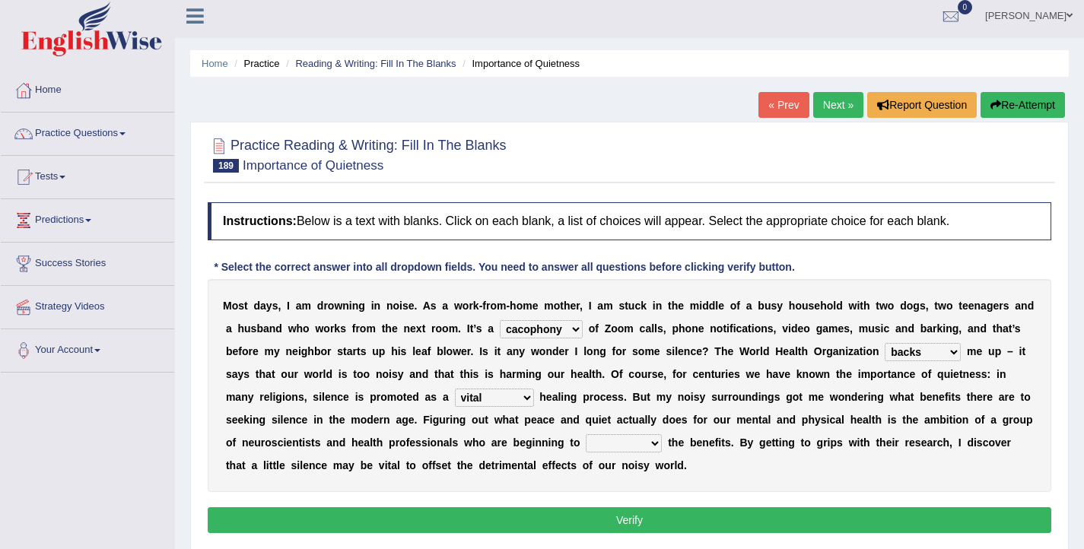
click at [614, 446] on select "retrieve unravel relieve unleash" at bounding box center [623, 443] width 76 height 18
select select "unleash"
click at [585, 434] on select "retrieve unravel relieve unleash" at bounding box center [623, 443] width 76 height 18
click at [620, 517] on button "Verify" at bounding box center [629, 520] width 843 height 26
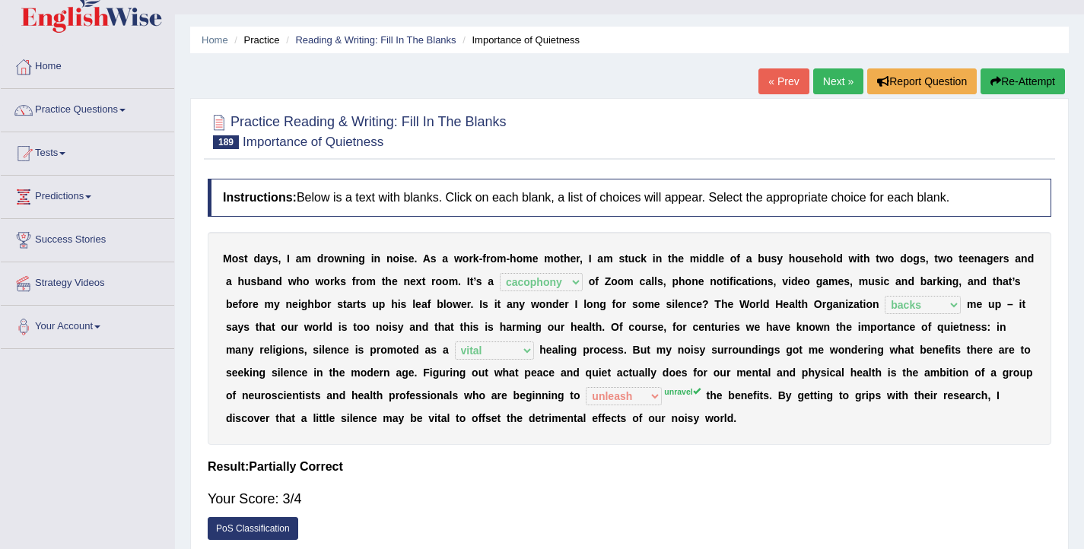
scroll to position [50, 0]
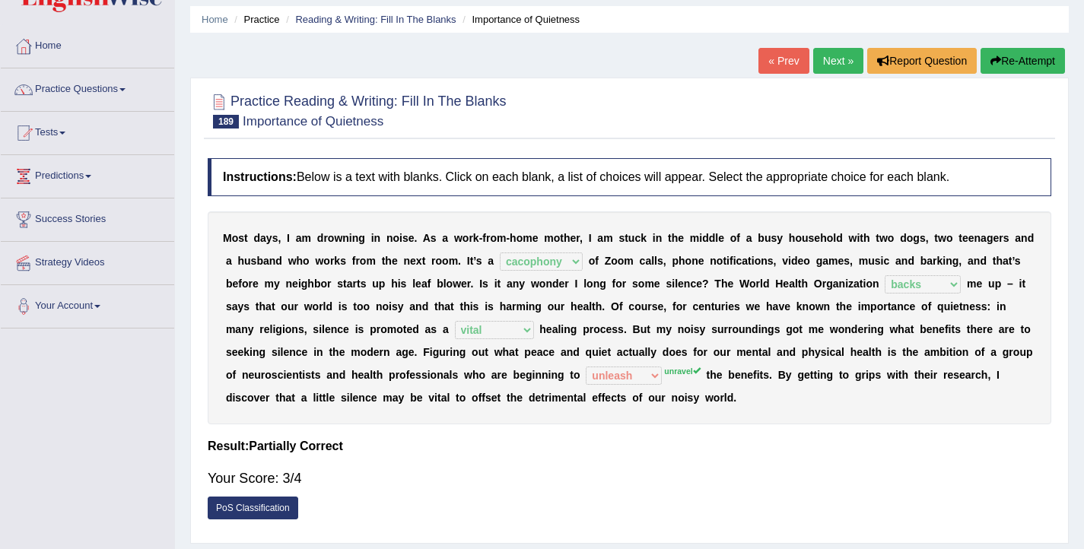
click at [830, 65] on link "Next »" at bounding box center [838, 61] width 50 height 26
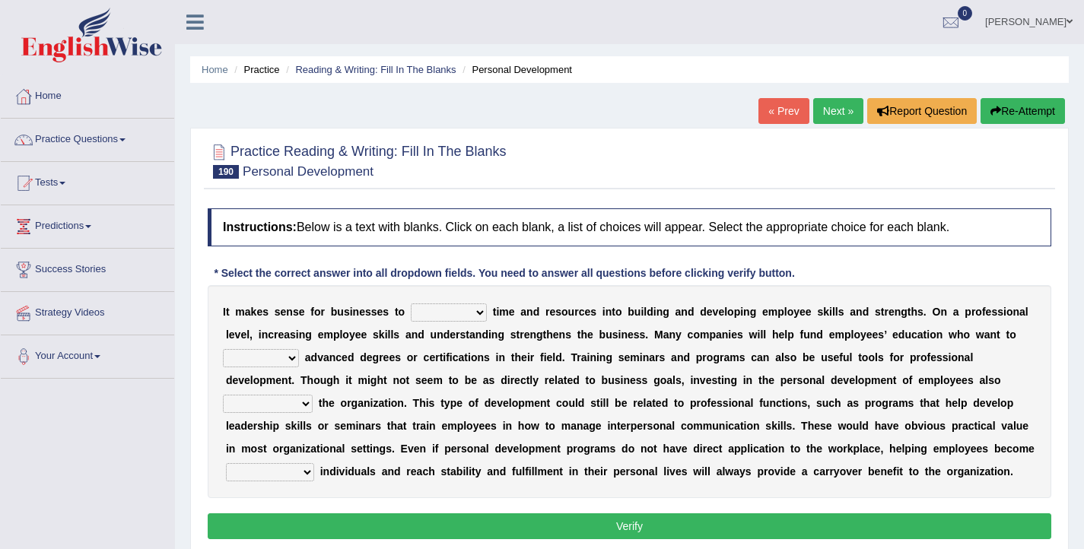
click at [452, 314] on select "inject displace invest remove" at bounding box center [449, 312] width 76 height 18
select select "invest"
click at [411, 303] on select "inject displace invest remove" at bounding box center [449, 312] width 76 height 18
click at [264, 360] on select "satisfy persuade pursue pacify" at bounding box center [261, 358] width 76 height 18
select select "pursue"
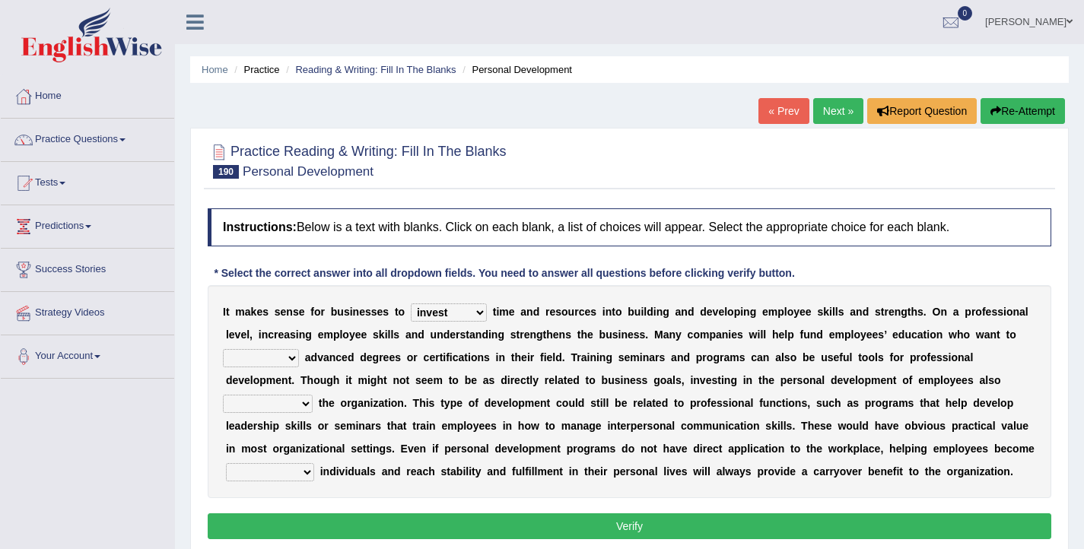
click at [223, 349] on select "satisfy persuade pursue pacify" at bounding box center [261, 358] width 76 height 18
click at [280, 403] on select "defines benefits placates compensates" at bounding box center [268, 404] width 90 height 18
select select "benefits"
click at [223, 395] on select "defines benefits placates compensates" at bounding box center [268, 404] width 90 height 18
click at [271, 473] on select "pious well-rounded waddled bristle" at bounding box center [270, 472] width 88 height 18
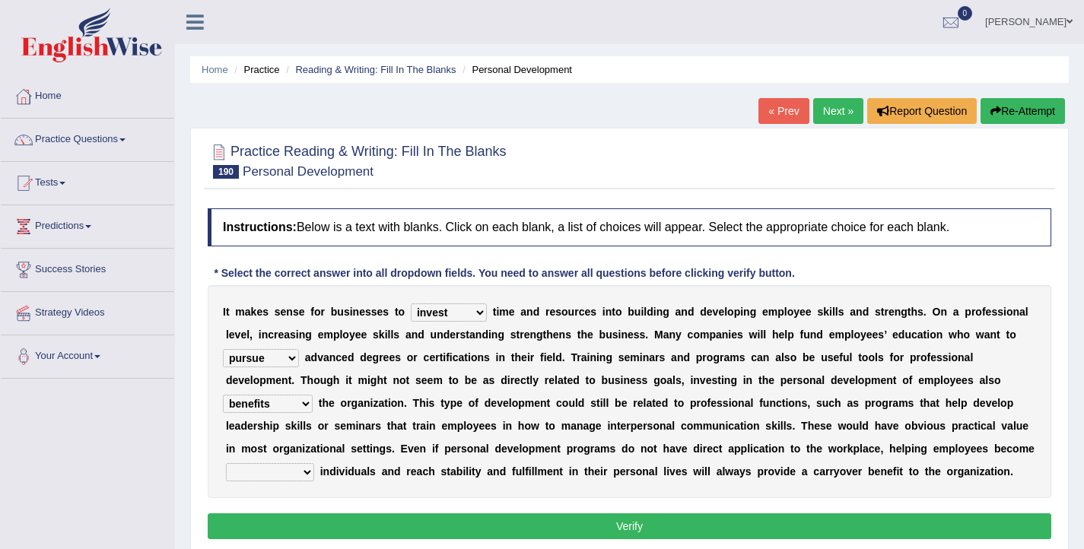
select select "well-rounded"
click at [226, 463] on select "pious well-rounded waddled bristle" at bounding box center [270, 472] width 88 height 18
click at [398, 525] on button "Verify" at bounding box center [629, 526] width 843 height 26
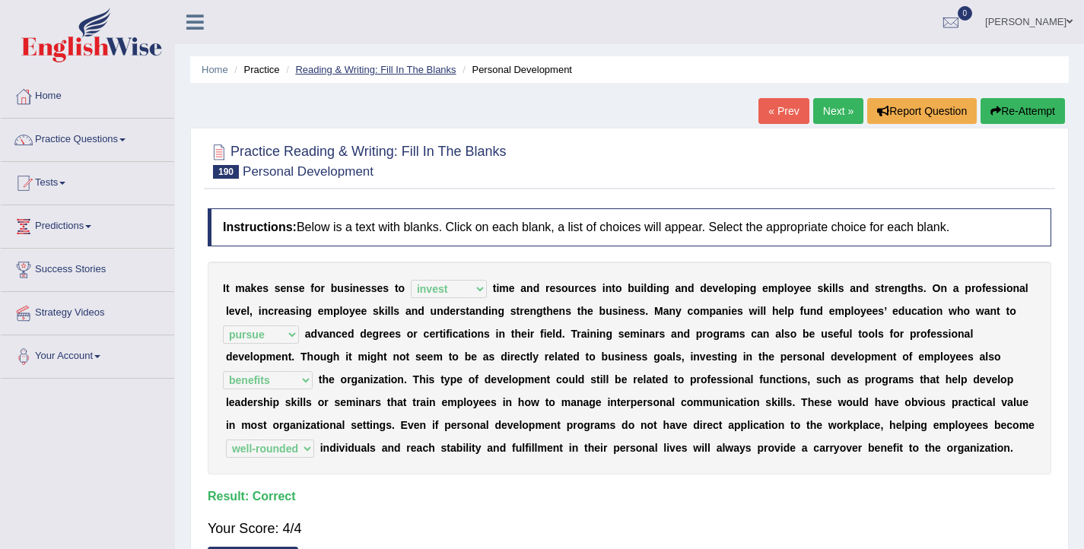
click at [404, 68] on link "Reading & Writing: Fill In The Blanks" at bounding box center [375, 69] width 160 height 11
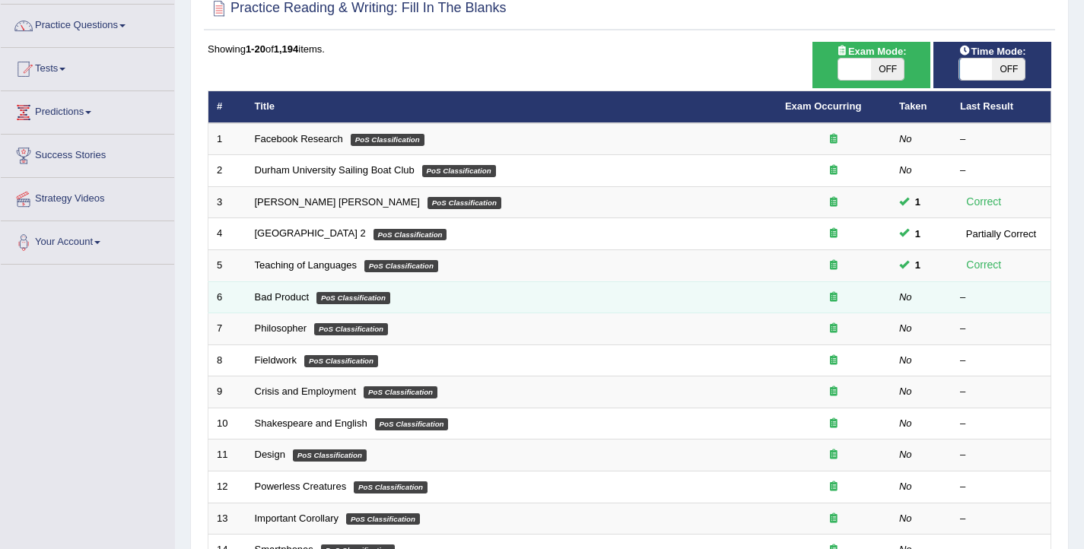
scroll to position [458, 0]
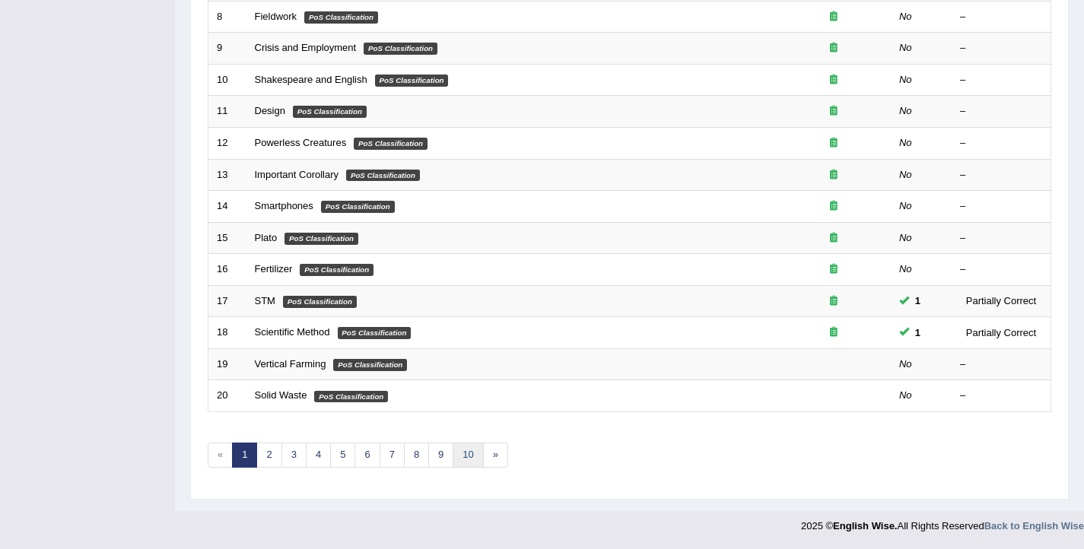
click at [458, 456] on link "10" at bounding box center [467, 455] width 30 height 25
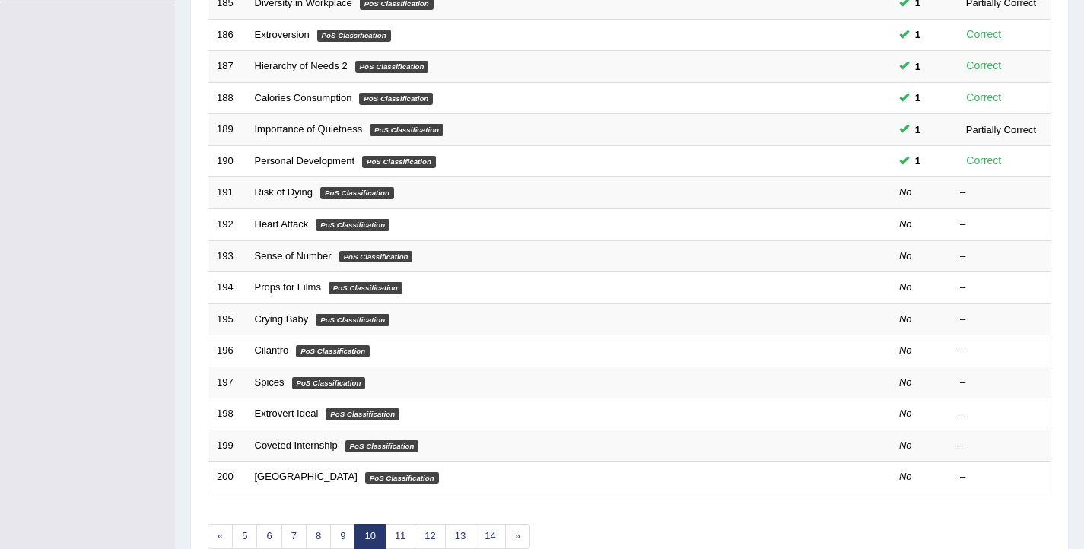
scroll to position [458, 0]
